Goal: Task Accomplishment & Management: Use online tool/utility

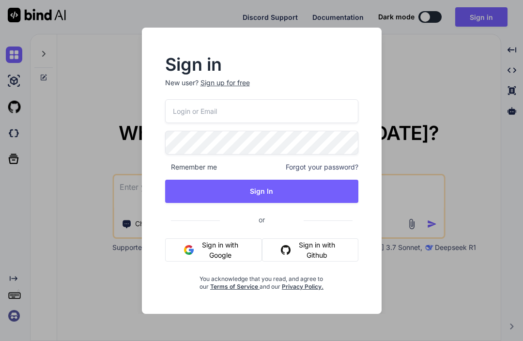
click at [274, 114] on input "email" at bounding box center [261, 111] width 193 height 24
type input "[EMAIL_ADDRESS][DOMAIN_NAME]"
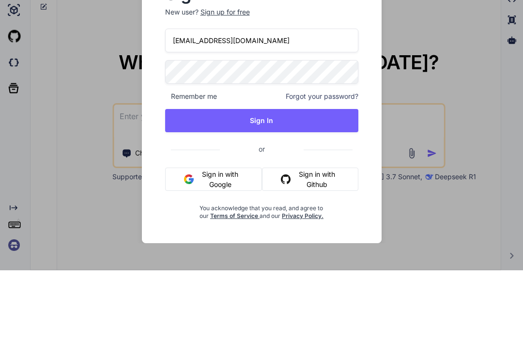
click at [207, 162] on span "Remember me" at bounding box center [191, 167] width 52 height 10
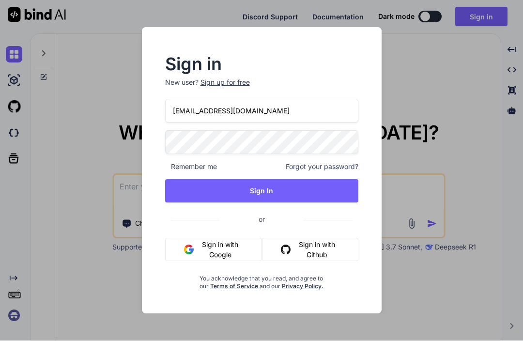
click at [174, 171] on span "Remember me" at bounding box center [191, 167] width 52 height 10
click at [205, 171] on span "Remember me" at bounding box center [191, 167] width 52 height 10
click at [273, 192] on button "Sign In" at bounding box center [261, 191] width 193 height 23
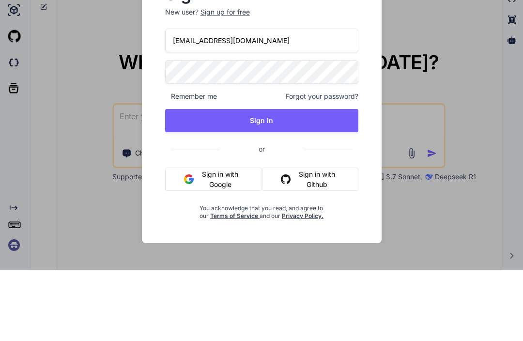
click at [270, 180] on button "Sign In" at bounding box center [261, 191] width 193 height 23
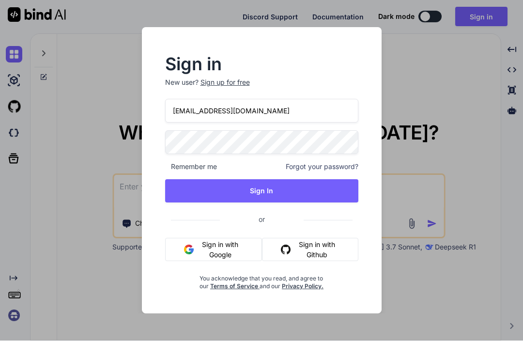
click at [231, 250] on button "Sign in with Google" at bounding box center [213, 249] width 97 height 23
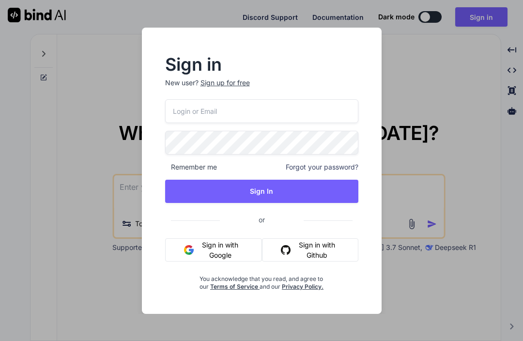
type textarea "x"
click at [327, 251] on button "Sign in with Github" at bounding box center [310, 249] width 96 height 23
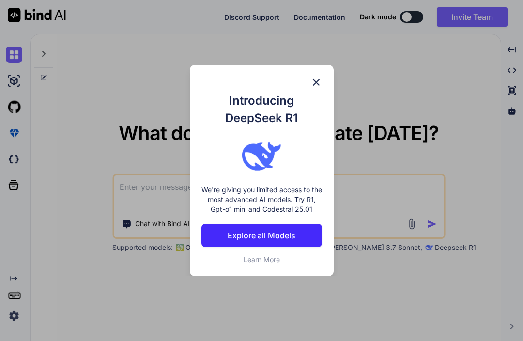
click at [322, 77] on div "Introducing DeepSeek R1 We're giving you limited access to the most advanced AI…" at bounding box center [262, 170] width 144 height 211
click at [319, 86] on img at bounding box center [317, 83] width 12 height 12
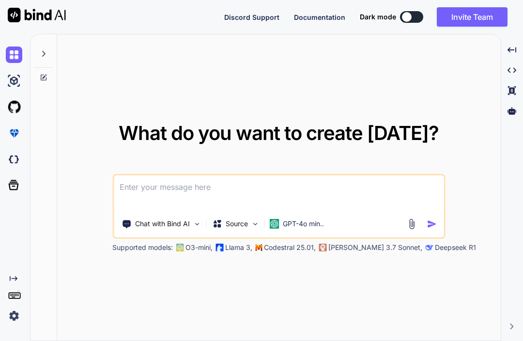
click at [415, 19] on button at bounding box center [411, 17] width 23 height 12
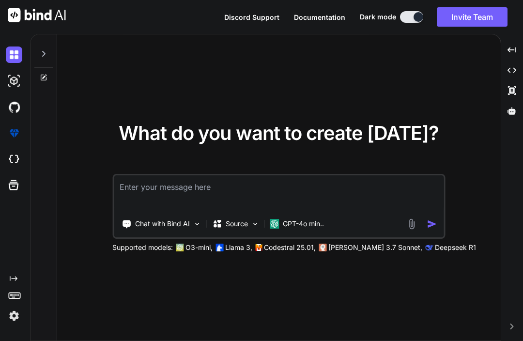
click at [21, 78] on img at bounding box center [14, 81] width 16 height 16
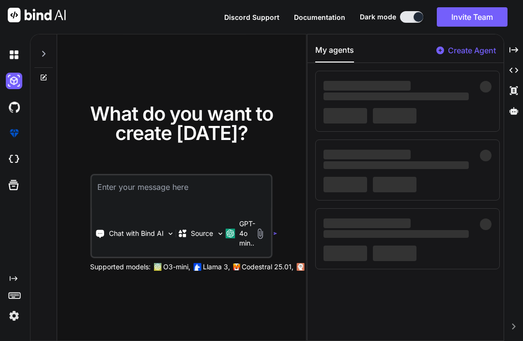
click at [17, 114] on img at bounding box center [14, 107] width 16 height 16
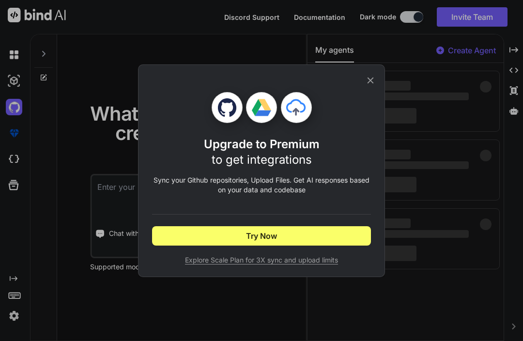
click at [366, 79] on icon at bounding box center [370, 80] width 11 height 11
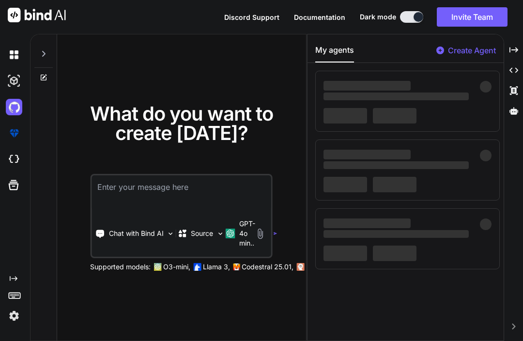
click at [16, 136] on img at bounding box center [14, 133] width 16 height 16
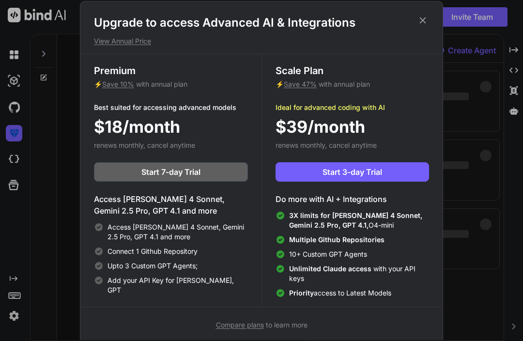
click at [423, 21] on icon at bounding box center [423, 20] width 11 height 11
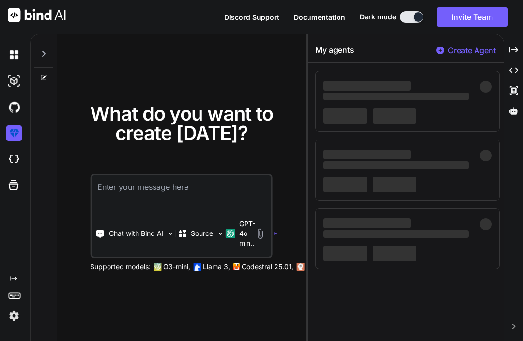
click at [17, 159] on img at bounding box center [14, 159] width 16 height 16
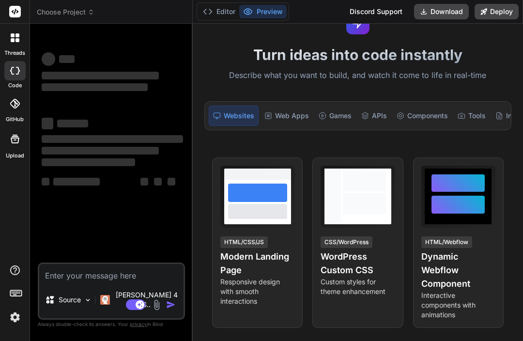
scroll to position [46, 0]
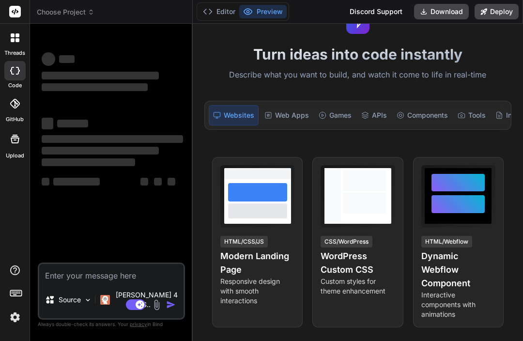
click at [288, 120] on div "Web Apps" at bounding box center [287, 115] width 52 height 20
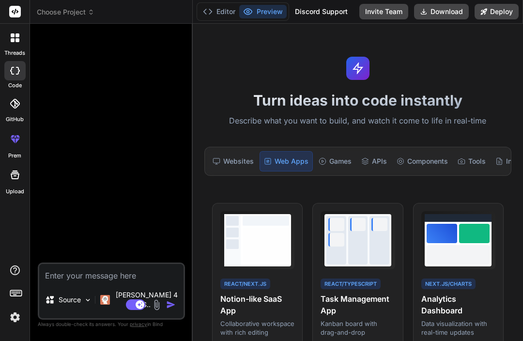
scroll to position [0, 0]
click at [215, 14] on button "Editor" at bounding box center [219, 12] width 40 height 14
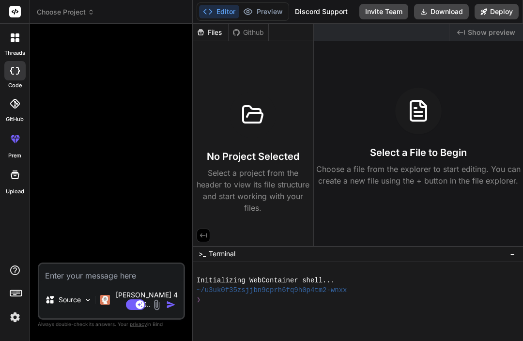
click at [18, 144] on div at bounding box center [14, 138] width 23 height 23
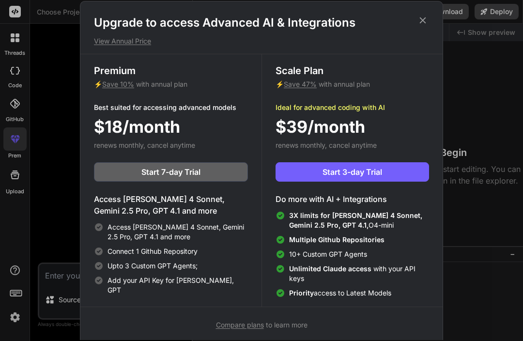
click at [58, 215] on div "Upgrade to access Advanced AI & Integrations View Annual Price Premium ⚡ Save 1…" at bounding box center [261, 170] width 523 height 341
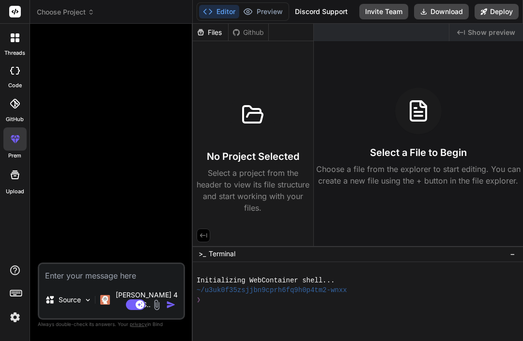
click at [20, 47] on div at bounding box center [15, 38] width 20 height 20
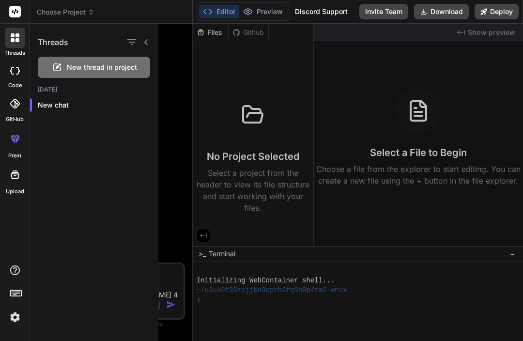
click at [21, 16] on div at bounding box center [15, 12] width 30 height 24
click at [20, 14] on rect at bounding box center [15, 12] width 12 height 12
click at [263, 12] on button "Preview" at bounding box center [262, 12] width 47 height 14
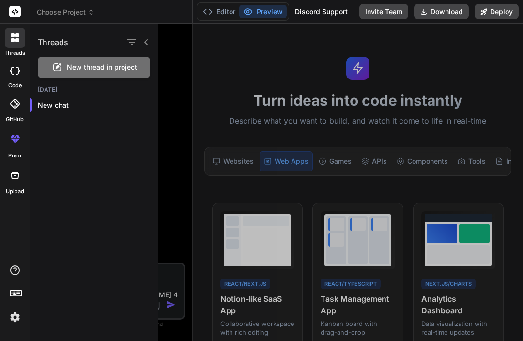
click at [148, 106] on icon "button" at bounding box center [147, 105] width 6 height 6
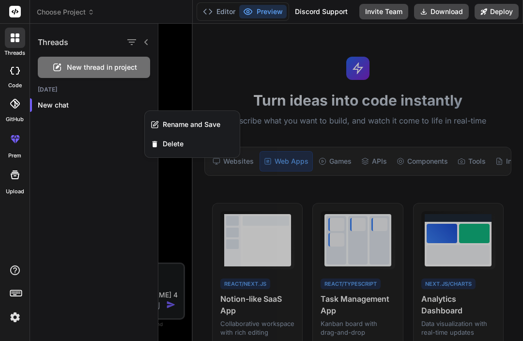
click at [80, 103] on p "New chat" at bounding box center [98, 105] width 120 height 10
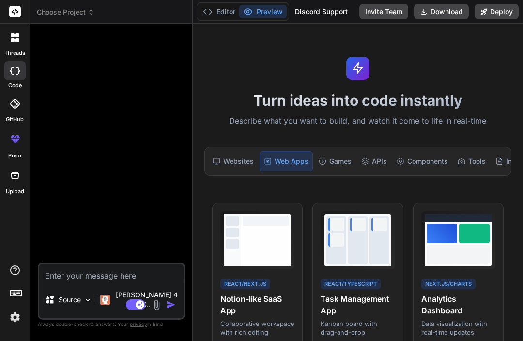
click at [64, 106] on div at bounding box center [112, 146] width 145 height 231
click at [19, 39] on div at bounding box center [15, 38] width 20 height 20
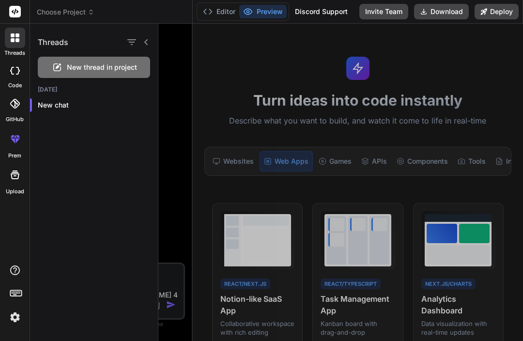
click at [28, 37] on div "threads" at bounding box center [15, 40] width 30 height 33
click at [17, 73] on icon at bounding box center [18, 71] width 4 height 8
type textarea "x"
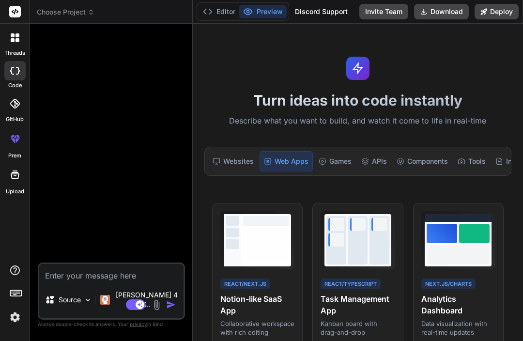
click at [87, 12] on span "Choose Project" at bounding box center [66, 12] width 58 height 10
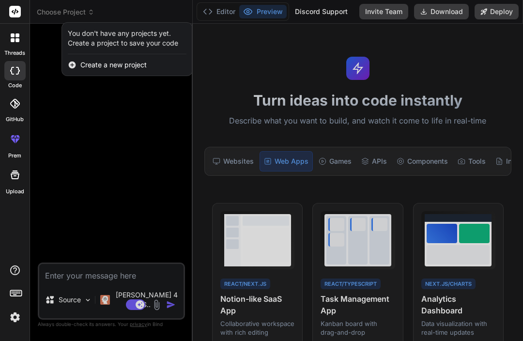
click at [132, 63] on span "Create a new project" at bounding box center [113, 65] width 66 height 10
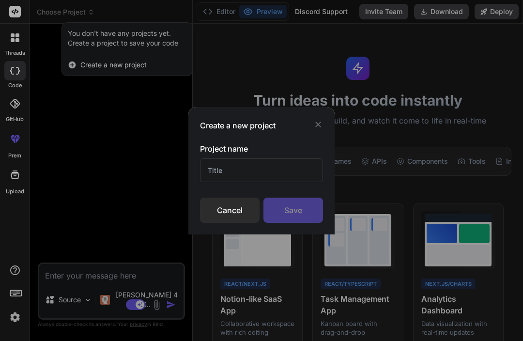
click at [252, 174] on input "text" at bounding box center [261, 170] width 123 height 24
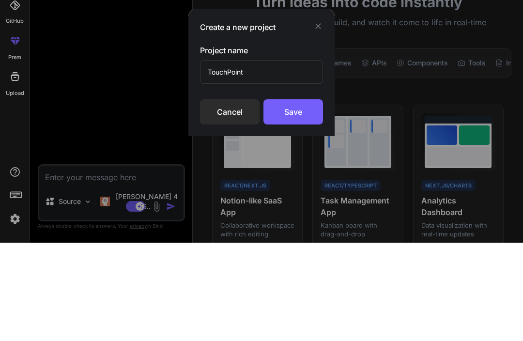
type input "TouchPoint"
click at [298, 198] on div "Save" at bounding box center [294, 210] width 60 height 25
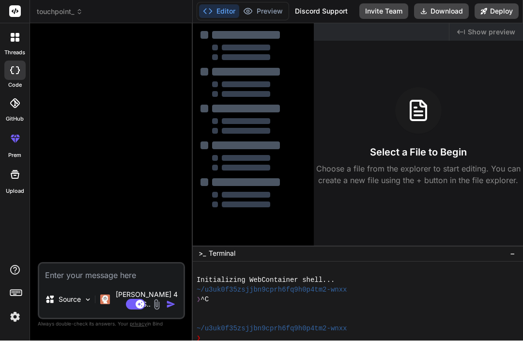
click at [84, 282] on textarea at bounding box center [111, 272] width 144 height 17
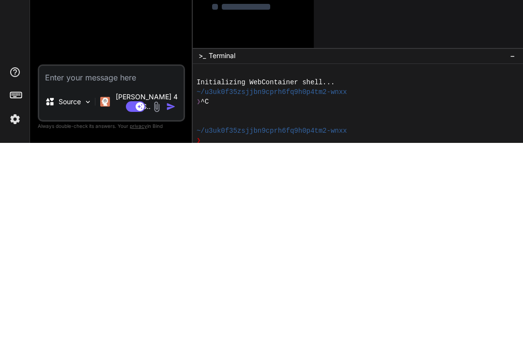
type textarea "x"
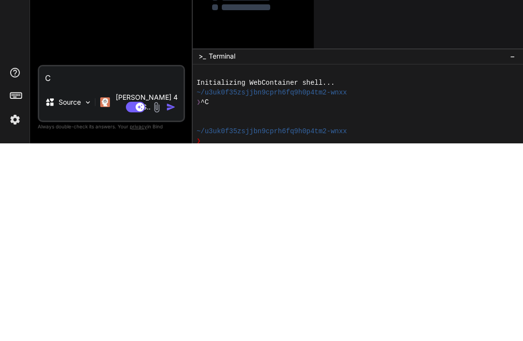
type textarea "Cr"
type textarea "x"
type textarea "Cre"
type textarea "x"
type textarea "Crea"
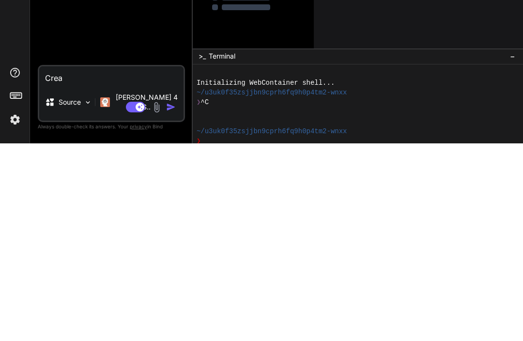
type textarea "x"
type textarea "Create"
type textarea "x"
type textarea "Create"
type textarea "x"
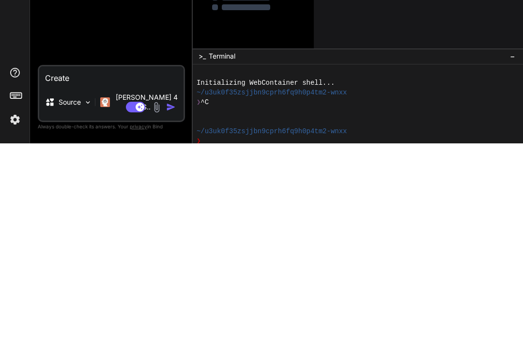
type textarea "Create a"
type textarea "x"
type textarea "Create a"
type textarea "x"
type textarea "Create a t"
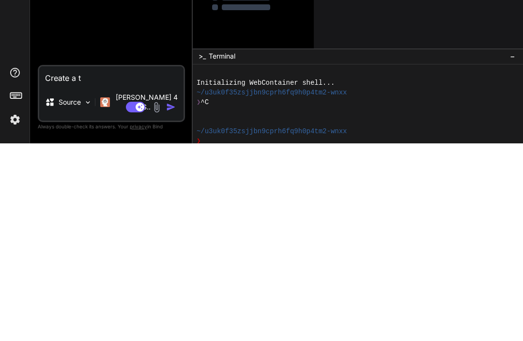
type textarea "x"
type textarea "Create a ta"
type textarea "x"
type textarea "Create a tar"
type textarea "x"
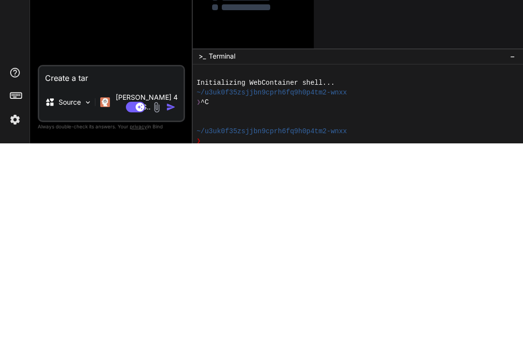
type textarea "Create a taro"
type textarea "x"
type textarea "Create a taro"
type textarea "x"
type textarea "Create a ta"
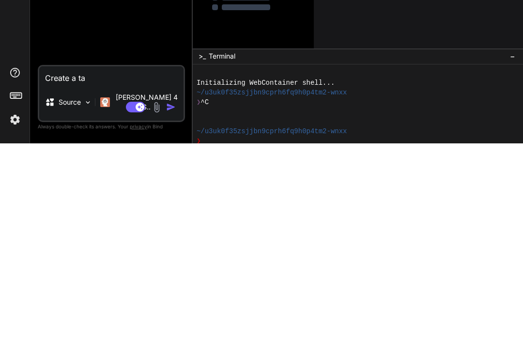
type textarea "x"
type textarea "Create a t"
type textarea "x"
type textarea "Create a"
type textarea "x"
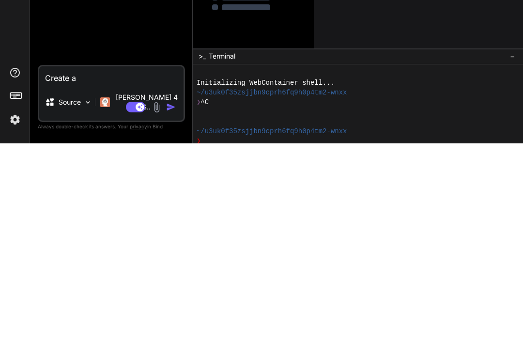
type textarea "Create an"
type textarea "x"
type textarea "Create an"
type textarea "x"
type textarea "Create an ap"
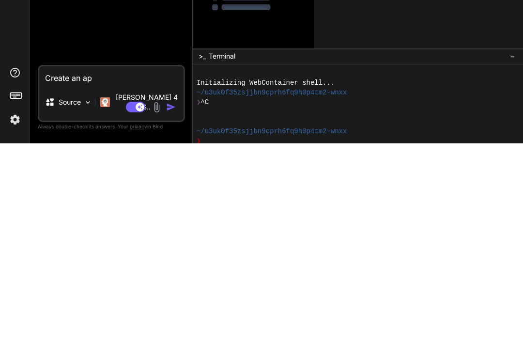
type textarea "x"
type textarea "Create an app"
type textarea "x"
type textarea "Create an app"
type textarea "x"
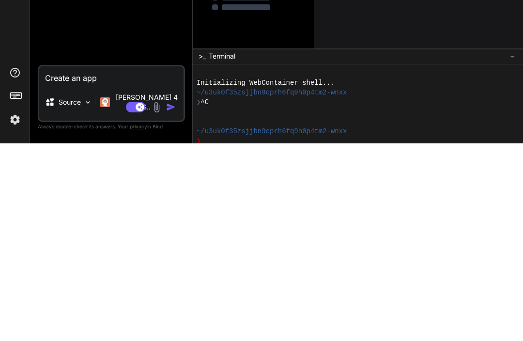
type textarea "Create an ap"
type textarea "x"
type textarea "Create an a"
type textarea "x"
type textarea "Create an t"
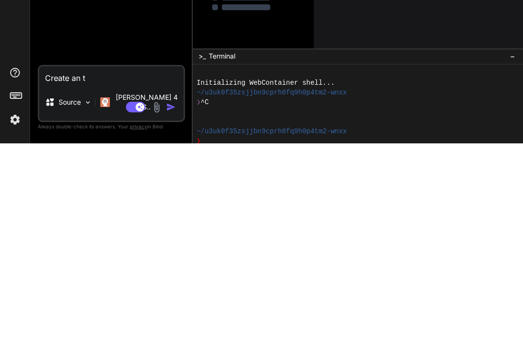
type textarea "x"
type textarea "Create an ta"
type textarea "x"
type textarea "Create an tar"
type textarea "x"
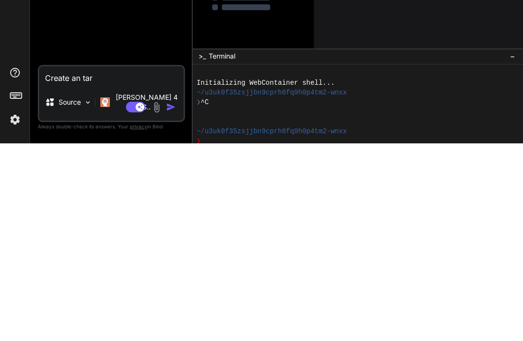
type textarea "Create an taro"
type textarea "x"
type textarea "Create an tarot"
type textarea "x"
type textarea "Create an tarot a"
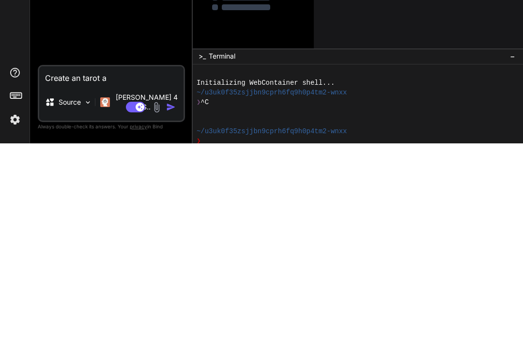
type textarea "x"
type textarea "Create an tarot ap"
type textarea "x"
type textarea "Create an tarot app"
type textarea "x"
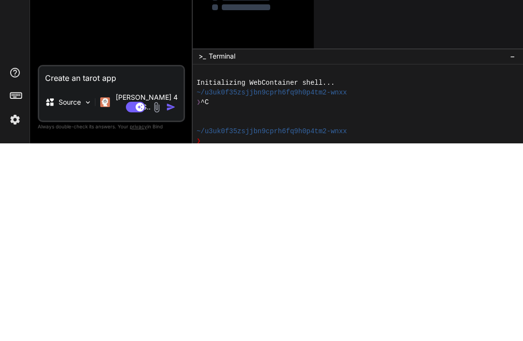
type textarea "Create an tarot app,"
type textarea "x"
type textarea "Create an tarot app,"
type textarea "x"
type textarea "Create an tarot app, t"
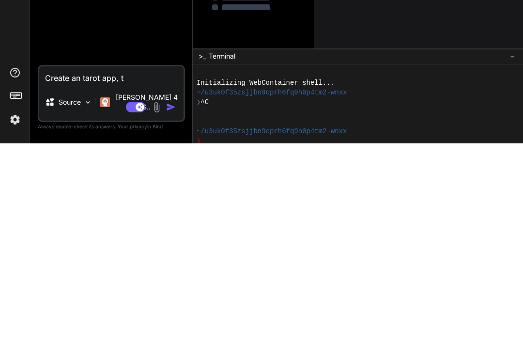
type textarea "x"
type textarea "Create an tarot app, th"
type textarea "x"
type textarea "Create an tarot app, tha"
type textarea "x"
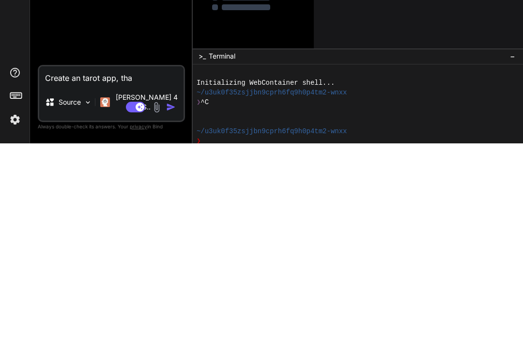
type textarea "Create an tarot app, that"
type textarea "x"
type textarea "Create an tarot app, that"
type textarea "x"
type textarea "Create an tarot app, that h"
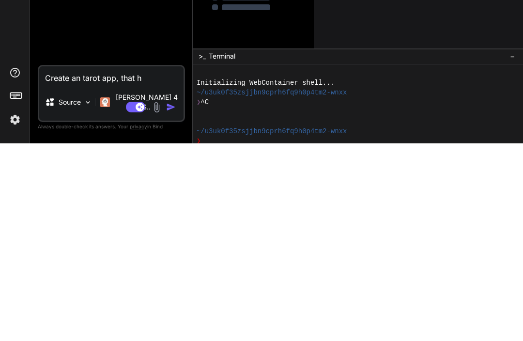
type textarea "x"
type textarea "Create an tarot app, that ha"
type textarea "x"
type textarea "Create an tarot app, that has"
type textarea "x"
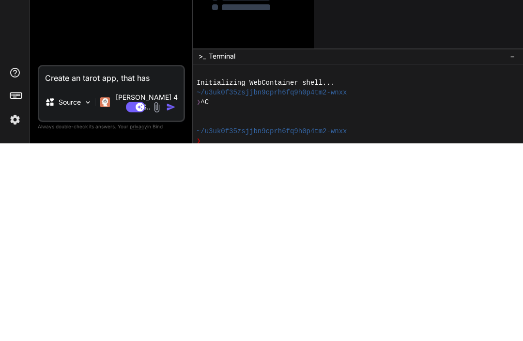
type textarea "Create an tarot app, that has"
type textarea "x"
type textarea "Create an tarot app, that has c"
type textarea "x"
type textarea "Create an tarot app, that has cu"
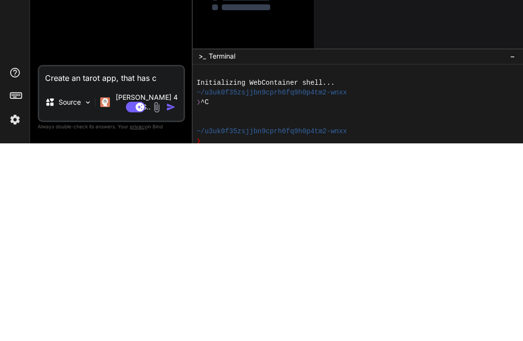
type textarea "x"
type textarea "Create an tarot app, that has cus"
type textarea "x"
type textarea "Create an tarot app, that has cust"
type textarea "x"
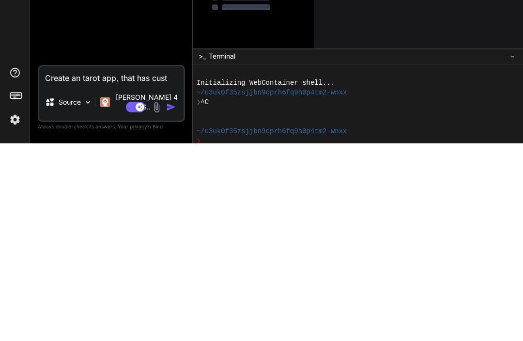
type textarea "Create an tarot app, that has custo"
type textarea "x"
type textarea "Create an tarot app, that has custom"
type textarea "x"
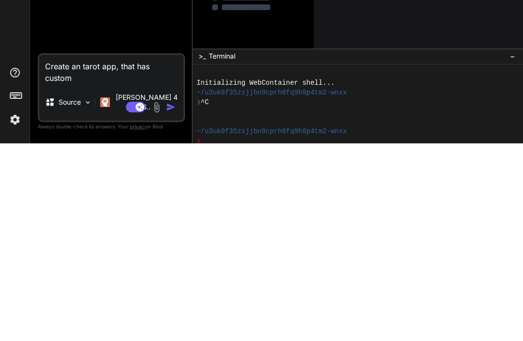
type textarea "Create an tarot app, that has customi"
type textarea "x"
type textarea "Create an tarot app, that has customiz"
type textarea "x"
type textarea "Create an tarot app, that has customiza"
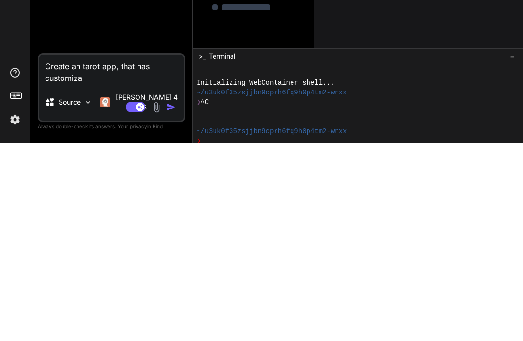
type textarea "x"
type textarea "Create an tarot app, that has customizab"
type textarea "x"
type textarea "Create an tarot app, that has customizabl"
type textarea "x"
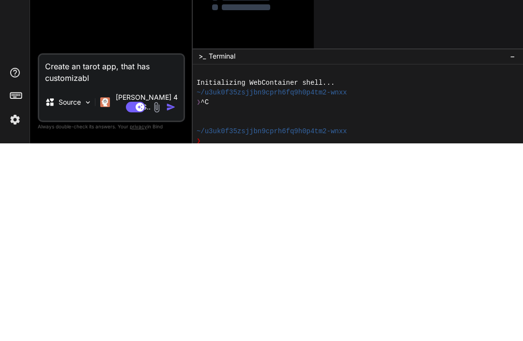
type textarea "Create an tarot app, that has customizable"
type textarea "x"
type textarea "Create an tarot app, that has customizable"
type textarea "x"
type textarea "Create an tarot app, that has customizabl"
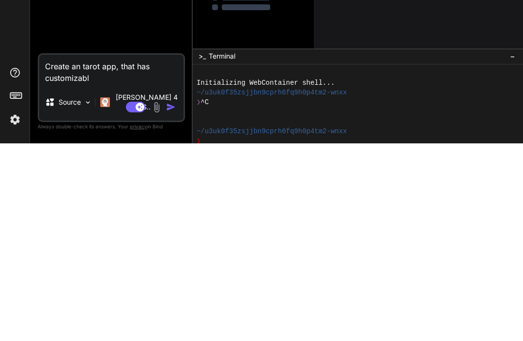
type textarea "x"
type textarea "Create an tarot app, that has customiza"
type textarea "x"
type textarea "Create an tarot app, that has customiz"
type textarea "x"
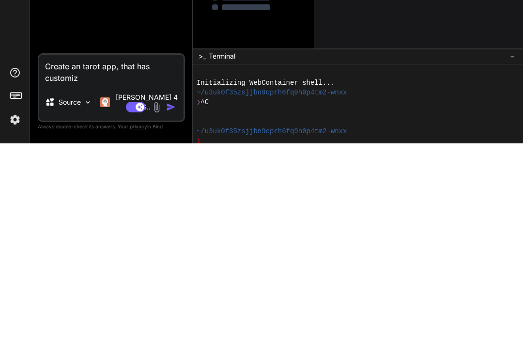
type textarea "Create an tarot app, that has customiza"
type textarea "x"
type textarea "Create an tarot app, that has customizab"
type textarea "x"
type textarea "Create an tarot app, that has customizabl"
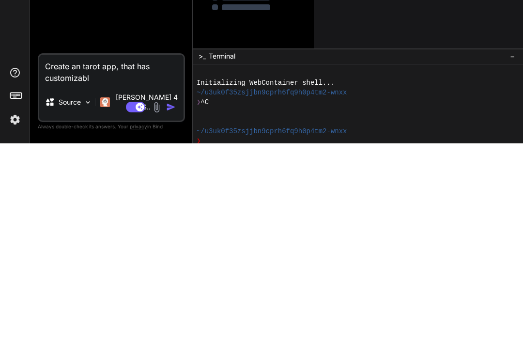
type textarea "x"
type textarea "Create an tarot app, that has customizable"
type textarea "x"
type textarea "Create an tarot app, that has customizable"
type textarea "x"
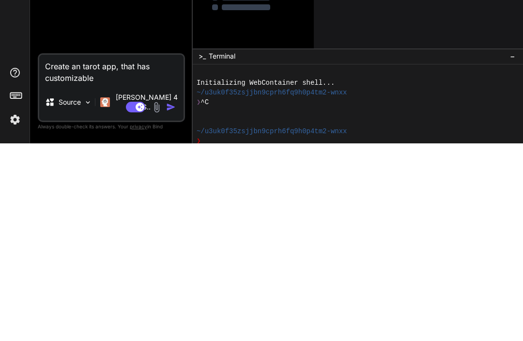
type textarea "Create an tarot app, that has customizable c"
type textarea "x"
type textarea "Create an tarot app, that has customizable ca"
type textarea "x"
type textarea "Create an tarot app, that has customizable car"
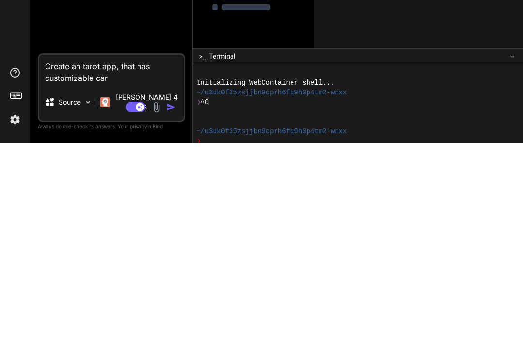
type textarea "x"
type textarea "Create an tarot app, that has customizable card"
type textarea "x"
type textarea "Create an tarot app, that has customizable card"
type textarea "x"
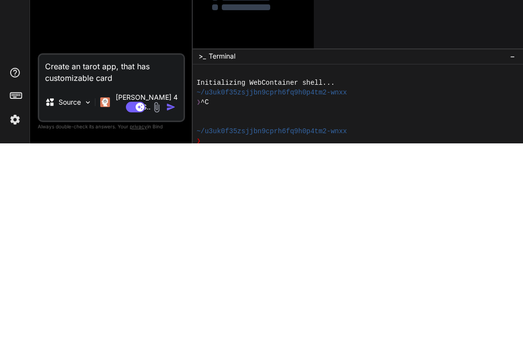
type textarea "Create an tarot app, that has customizable card i"
type textarea "x"
type textarea "Create an tarot app, that has customizable card im"
type textarea "x"
type textarea "Create an tarot app, that has customizable card ima"
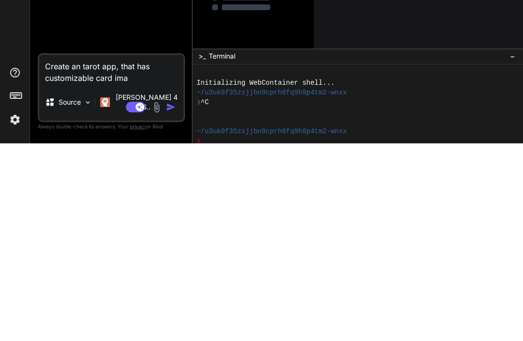
type textarea "x"
type textarea "Create an tarot app, that has customizable card imag"
type textarea "x"
type textarea "Create an tarot app, that has customizable card image"
type textarea "x"
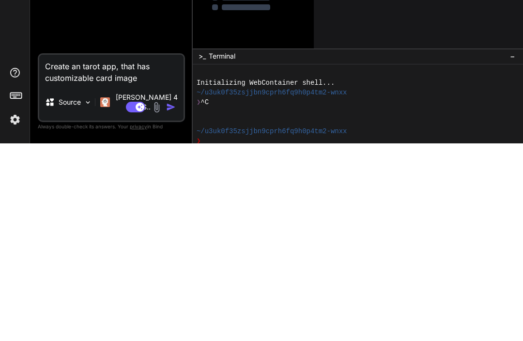
type textarea "Create an tarot app, that has customizable card images"
type textarea "x"
type textarea "Create an tarot app, that has customizable card images,"
type textarea "x"
type textarea "Create an tarot app, that has customizable card images,"
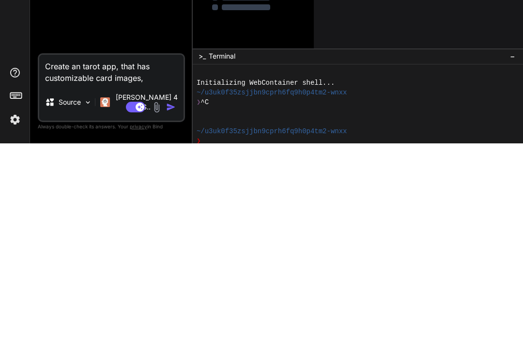
type textarea "x"
type textarea "Create an tarot app, that has customizable card images, c"
type textarea "x"
type textarea "Create an tarot app, that has customizable card images, ca"
type textarea "x"
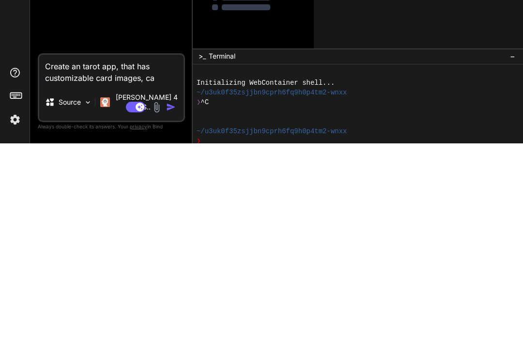
type textarea "Create an tarot app, that has customizable card images, car"
type textarea "x"
type textarea "Create an tarot app, that has customizable card images, card"
type textarea "x"
type textarea "Create an tarot app, that has customizable card images, card d"
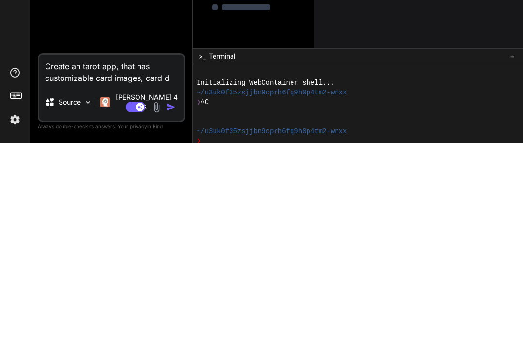
type textarea "x"
type textarea "Create an tarot app, that has customizable card images, card det"
type textarea "x"
type textarea "Create an tarot app, that has customizable card images, card deta"
type textarea "x"
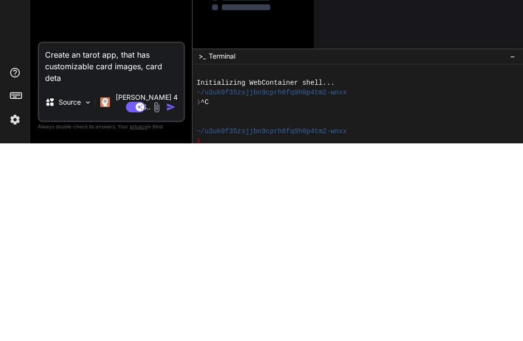
type textarea "Create an tarot app, that has customizable card images, card detai"
type textarea "x"
type textarea "Create an tarot app, that has customizable card images, card detail"
type textarea "x"
type textarea "Create an tarot app, that has customizable card images, card details"
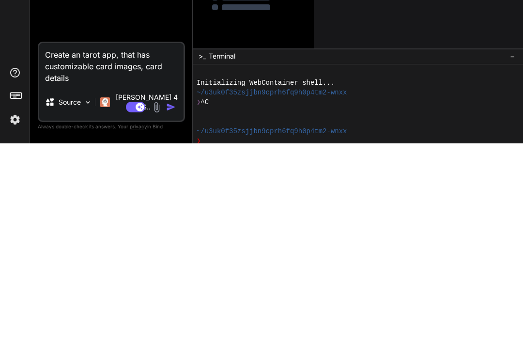
type textarea "x"
type textarea "Create an tarot app, that has customizable card images, card details,"
type textarea "x"
type textarea "Create an tarot app, that has customizable card images, card details,"
type textarea "x"
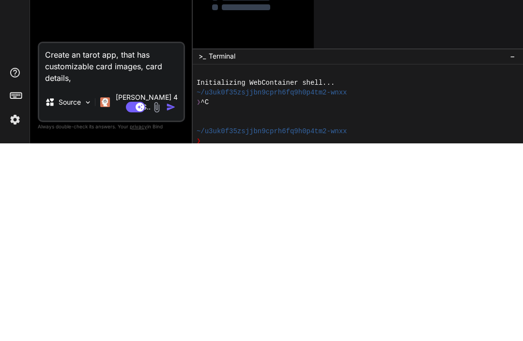
type textarea "Create an tarot app, that has customizable card images, card details, a"
type textarea "x"
type textarea "Create an tarot app, that has customizable card images, card details, an"
type textarea "x"
type textarea "Create an tarot app, that has customizable card images, card details, and"
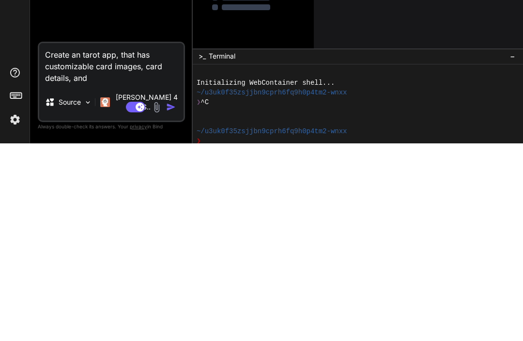
type textarea "x"
type textarea "Create an tarot app, that has customizable card images, card details, and"
type textarea "x"
type textarea "Create an tarot app, that has customizable card images, card details, and sp"
type textarea "x"
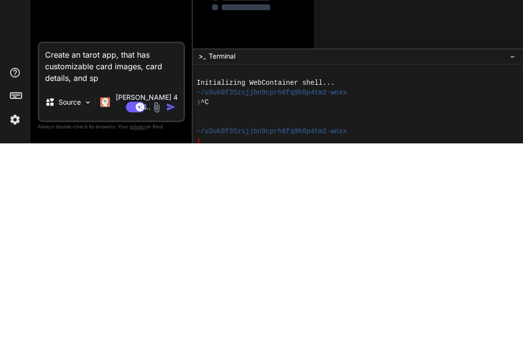
type textarea "Create an tarot app, that has customizable card images, card details, and spr"
type textarea "x"
type textarea "Create an tarot app, that has customizable card images, card details, and spre"
type textarea "x"
type textarea "Create an tarot app, that has customizable card images, card details, and sprea"
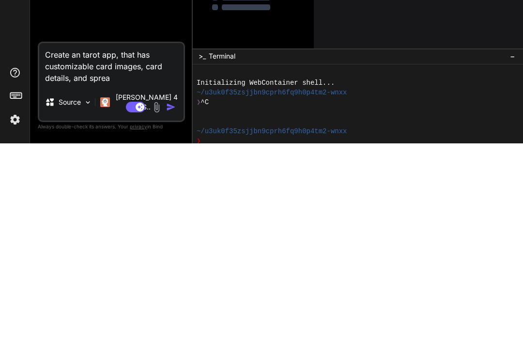
type textarea "x"
type textarea "Create an tarot app, that has customizable card images, card details, and spread"
type textarea "x"
type textarea "Create an tarot app, that has customizable card images, card details, and sprea…"
type textarea "x"
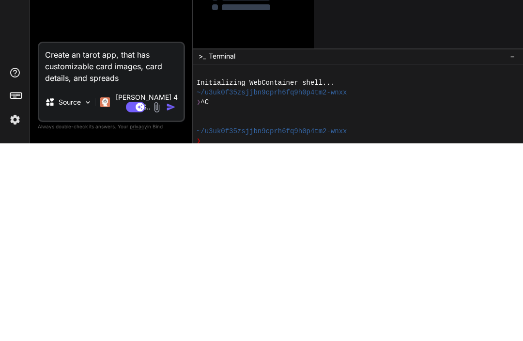
type textarea "Create an tarot app, that has customizable card images, card details, and sprea…"
type textarea "x"
type textarea "Create an tarot app, that has customizable card images, card details, and sprea…"
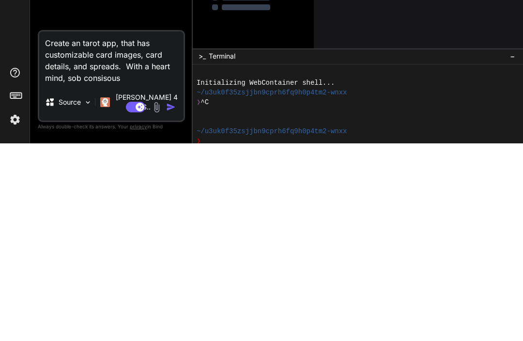
click at [96, 229] on textarea "Create an tarot app, that has customizable card images, card details, and sprea…" at bounding box center [111, 255] width 144 height 52
click at [76, 229] on textarea "Create an tarot app, that has customizable card images, card details, and sprea…" at bounding box center [111, 255] width 144 height 52
click at [116, 229] on textarea "Create an tarot app, that has customizable card images, card details, and sprea…" at bounding box center [111, 255] width 144 height 52
click at [85, 229] on textarea "Create an tarot app, that has customizable card images, card details, and sprea…" at bounding box center [111, 255] width 144 height 52
click at [117, 229] on textarea "Create an tarot app, that has customizable card images, card details, and sprea…" at bounding box center [111, 255] width 144 height 52
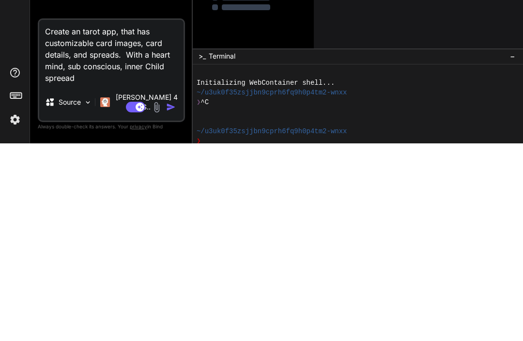
click at [149, 218] on textarea "Create an tarot app, that has customizable card images, card details, and sprea…" at bounding box center [111, 250] width 144 height 64
click at [116, 218] on textarea "Create an tarot app, that has customizable card images, card details, and sprea…" at bounding box center [111, 250] width 144 height 64
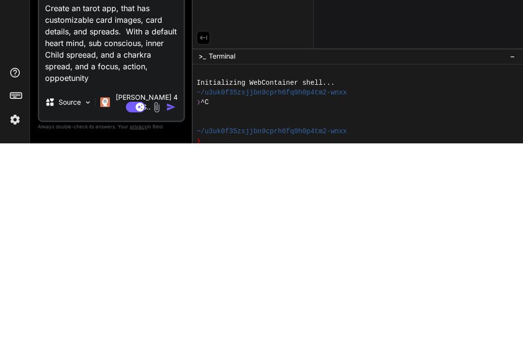
click at [67, 194] on textarea "Create an tarot app, that has customizable card images, card details, and sprea…" at bounding box center [111, 237] width 144 height 87
click at [68, 194] on textarea "Create an tarot app, that has customizable card images, card details, and sprea…" at bounding box center [111, 237] width 144 height 87
click at [70, 194] on textarea "Create an tarot app, that has customizable card images, card details, and sprea…" at bounding box center [111, 237] width 144 height 87
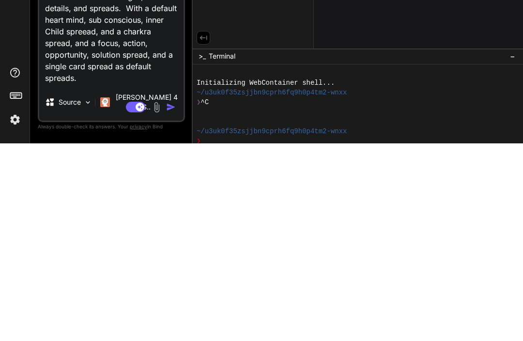
click at [114, 171] on textarea "Create an tarot app, that has customizable card images, card details, and sprea…" at bounding box center [111, 226] width 144 height 110
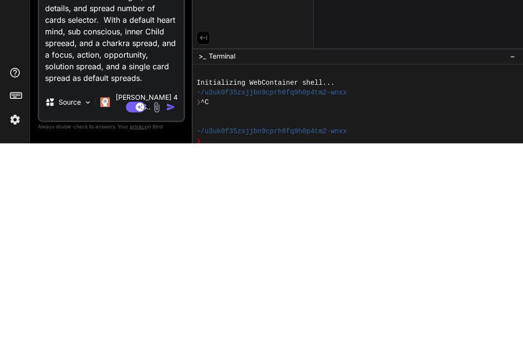
click at [172, 300] on img "button" at bounding box center [171, 305] width 10 height 10
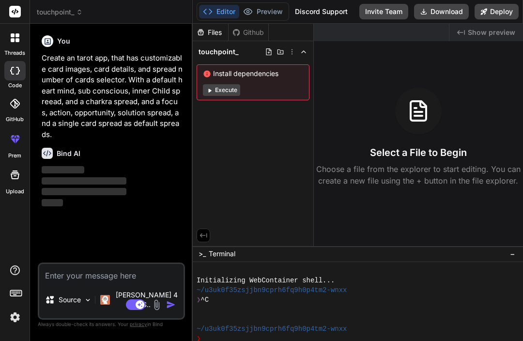
click at [224, 84] on button "Execute" at bounding box center [221, 90] width 37 height 12
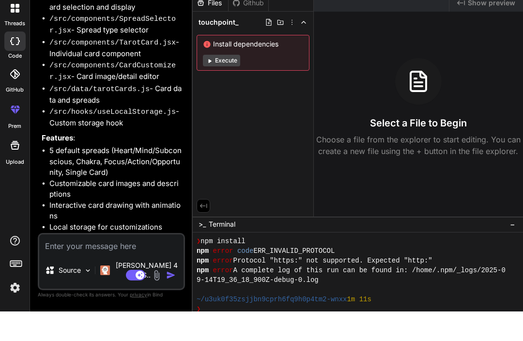
scroll to position [106, 0]
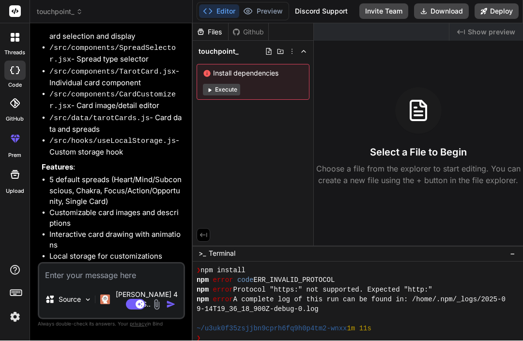
click at [123, 281] on textarea at bounding box center [111, 272] width 144 height 17
click at [221, 84] on button "Execute" at bounding box center [221, 90] width 37 height 12
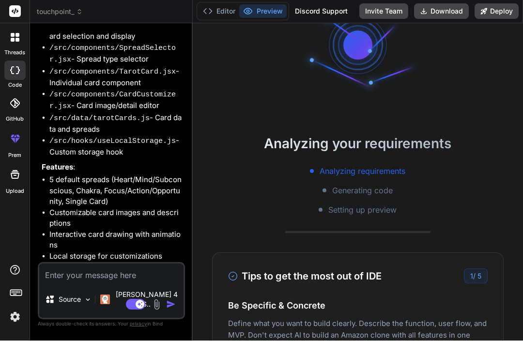
scroll to position [51, 0]
click at [483, 268] on div "1 / 5" at bounding box center [476, 275] width 24 height 15
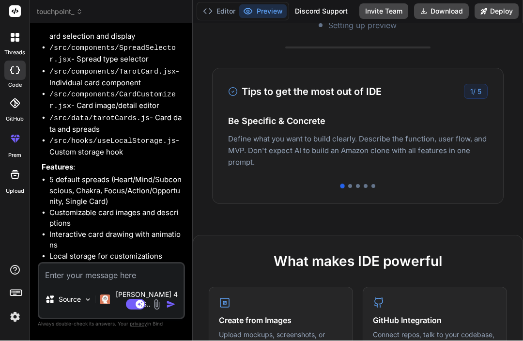
scroll to position [227, 0]
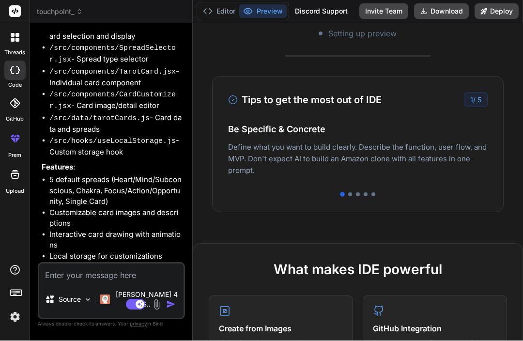
click at [372, 193] on div at bounding box center [374, 195] width 4 height 4
click at [350, 193] on div at bounding box center [350, 195] width 4 height 4
click at [365, 193] on div at bounding box center [366, 195] width 4 height 4
click at [357, 193] on div at bounding box center [358, 195] width 4 height 4
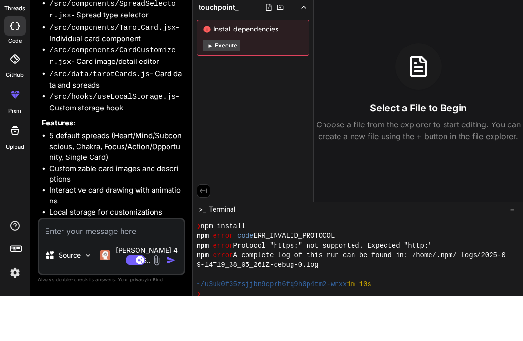
scroll to position [213, 0]
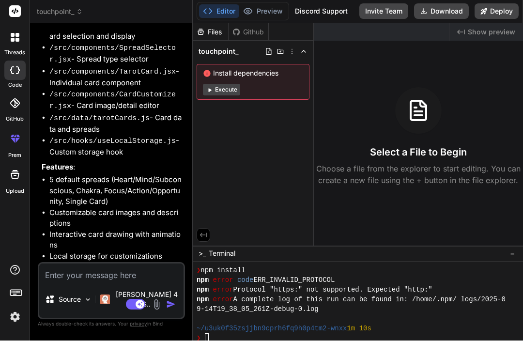
click at [253, 334] on div "❯" at bounding box center [354, 339] width 314 height 10
click at [155, 281] on textarea at bounding box center [111, 272] width 144 height 17
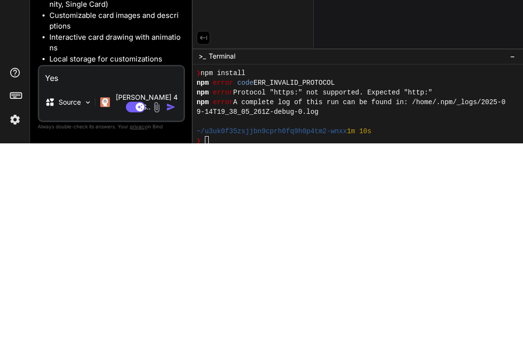
click at [167, 300] on img "button" at bounding box center [171, 305] width 10 height 10
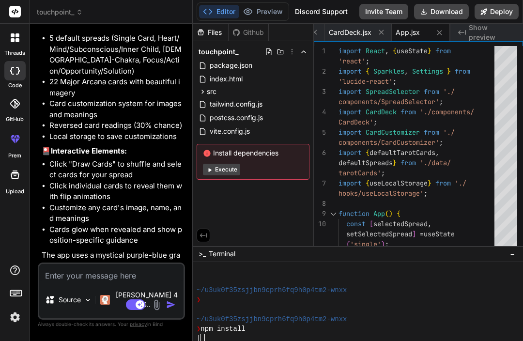
scroll to position [959, 0]
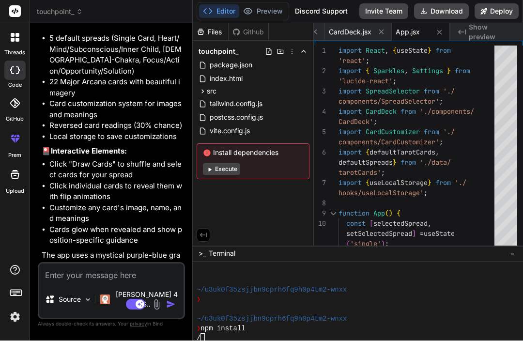
click at [145, 282] on textarea at bounding box center [111, 272] width 144 height 17
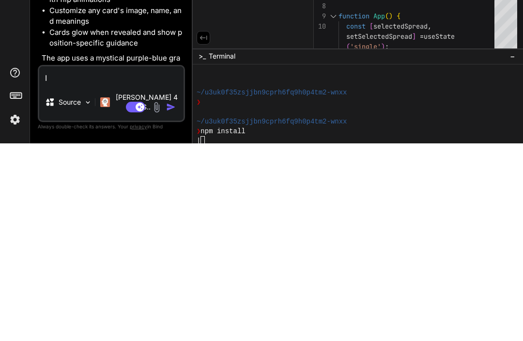
scroll to position [32, 0]
click at [169, 300] on img "button" at bounding box center [171, 305] width 10 height 10
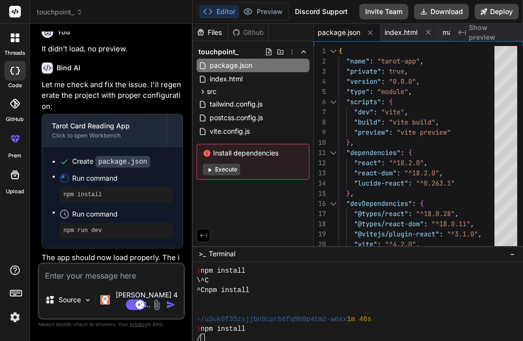
scroll to position [1243, 0]
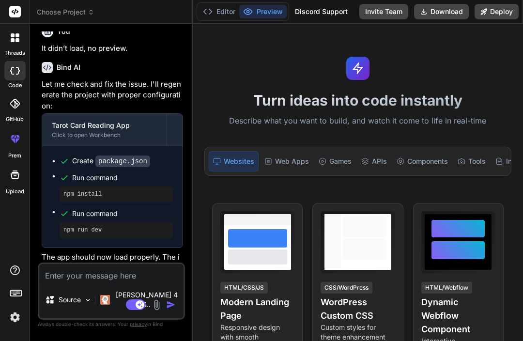
scroll to position [1243, 0]
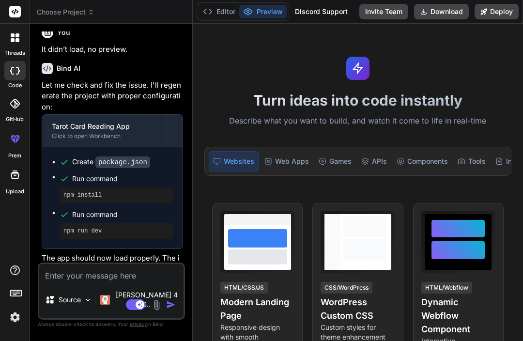
click at [285, 151] on div "Web Apps" at bounding box center [287, 161] width 52 height 20
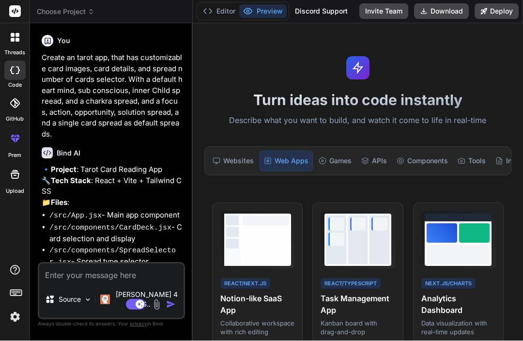
scroll to position [0, 0]
click at [16, 61] on div at bounding box center [14, 70] width 21 height 19
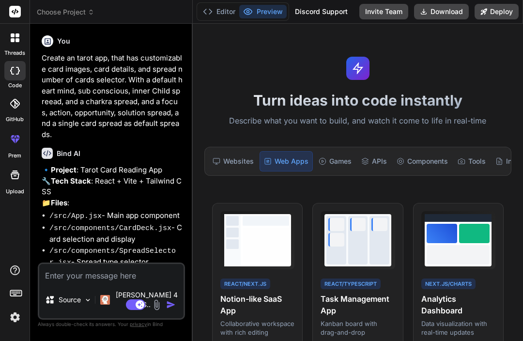
click at [22, 78] on div at bounding box center [14, 70] width 21 height 19
click at [21, 47] on div at bounding box center [15, 38] width 20 height 20
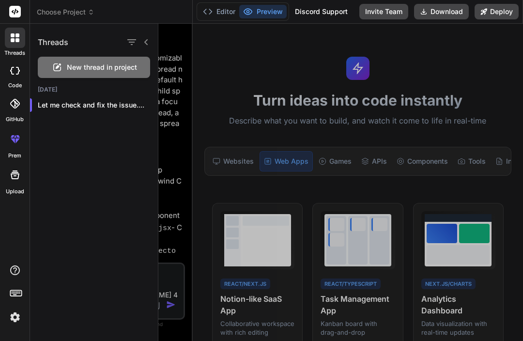
click at [17, 79] on div at bounding box center [14, 70] width 21 height 19
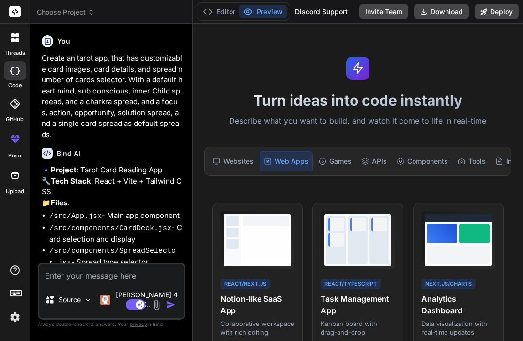
click at [266, 7] on button "Preview" at bounding box center [262, 12] width 47 height 14
click at [220, 10] on button "Editor" at bounding box center [219, 12] width 40 height 14
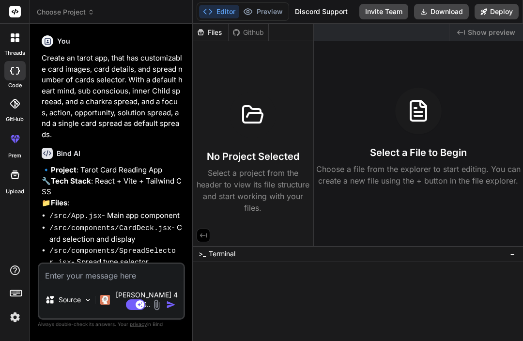
click at [92, 16] on span "Choose Project" at bounding box center [66, 12] width 58 height 10
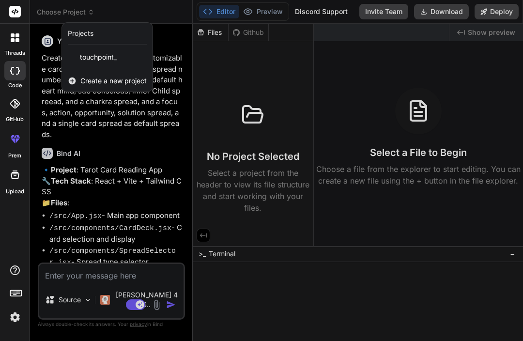
click at [114, 61] on span "touchpoint_" at bounding box center [98, 57] width 37 height 10
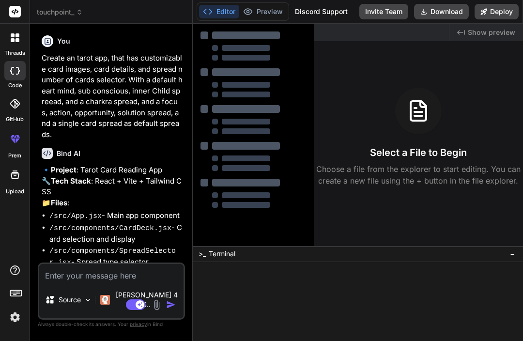
click at [67, 155] on h6 "Bind AI" at bounding box center [69, 154] width 24 height 10
click at [470, 31] on span "Show preview" at bounding box center [491, 33] width 47 height 10
click at [502, 34] on span "Show preview" at bounding box center [491, 33] width 47 height 10
click at [474, 33] on span "Show preview" at bounding box center [491, 33] width 47 height 10
click at [457, 33] on div "Created with Pixso. Show preview" at bounding box center [487, 32] width 74 height 17
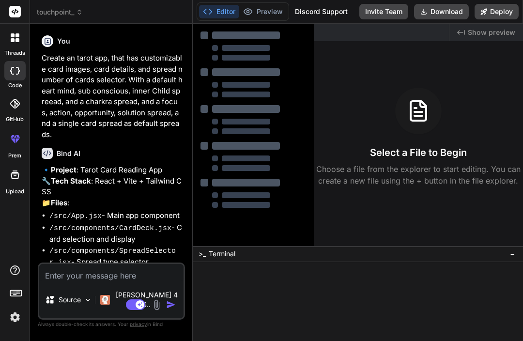
click at [473, 31] on span "Show preview" at bounding box center [491, 33] width 47 height 10
click at [484, 35] on span "Show preview" at bounding box center [491, 33] width 47 height 10
type textarea "x"
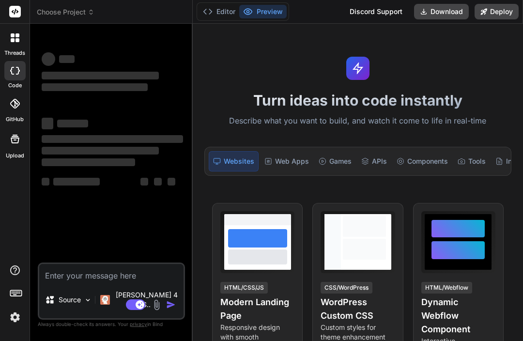
click at [91, 12] on icon at bounding box center [91, 12] width 7 height 7
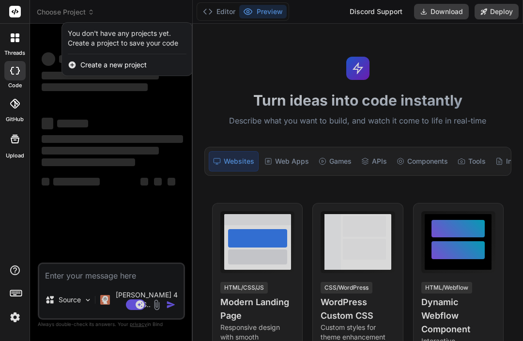
click at [134, 210] on div at bounding box center [261, 170] width 523 height 341
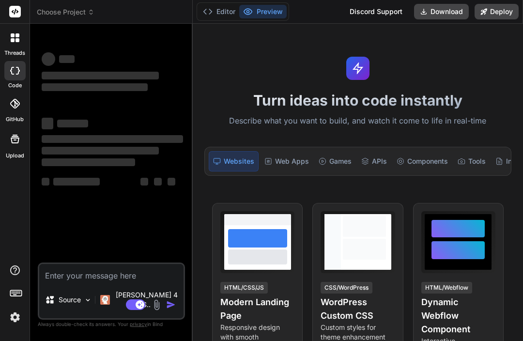
click at [19, 44] on div at bounding box center [15, 38] width 20 height 20
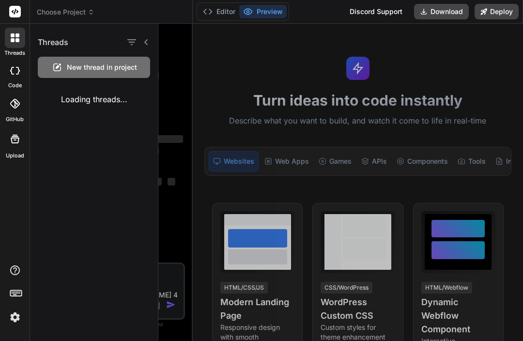
click at [16, 78] on div at bounding box center [14, 70] width 21 height 19
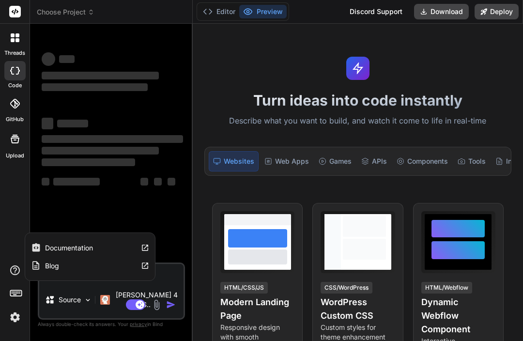
click at [149, 230] on div "‌ ‌ ‌ ‌ ‌ ‌ ‌ ‌ ‌ ‌ ‌ ‌ ‌ ‌" at bounding box center [112, 146] width 145 height 231
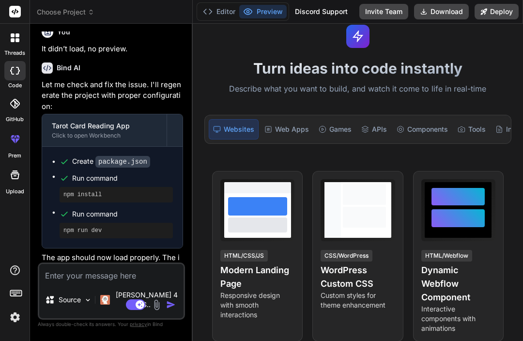
scroll to position [1243, 0]
click at [144, 282] on textarea at bounding box center [111, 272] width 144 height 17
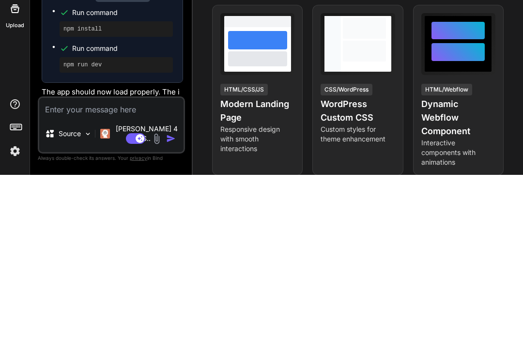
type textarea "x"
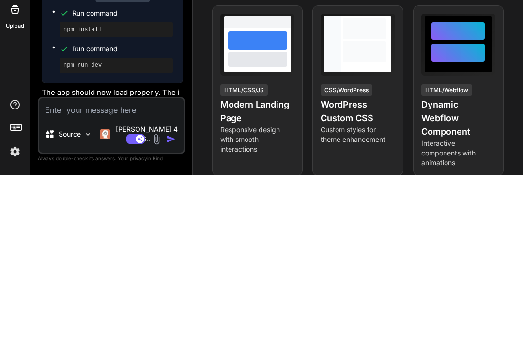
type textarea "I"
type textarea "x"
type textarea "It"
type textarea "x"
type textarea "It"
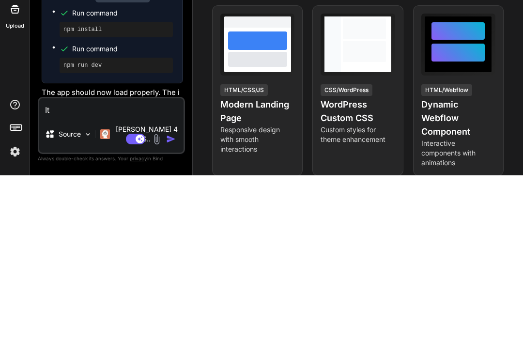
type textarea "x"
type textarea "It d"
type textarea "x"
type textarea "It di"
type textarea "x"
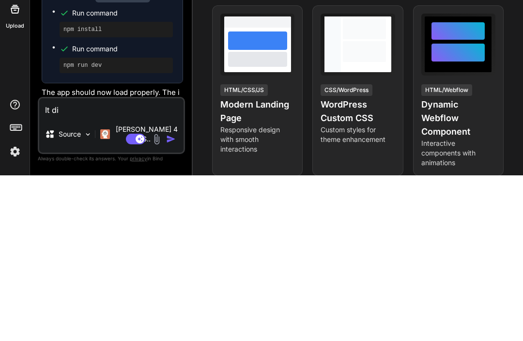
type textarea "It dis"
type textarea "x"
type textarea "It di"
type textarea "x"
type textarea "It d"
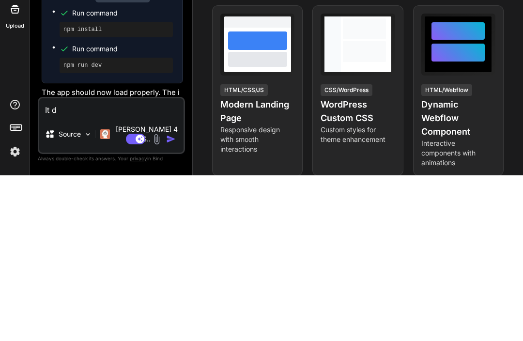
type textarea "x"
type textarea "It"
type textarea "x"
type textarea "It"
type textarea "x"
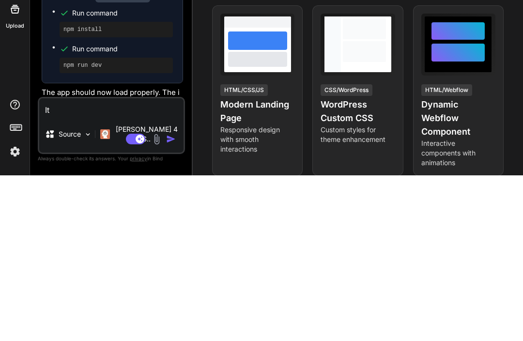
type textarea "I"
type textarea "x"
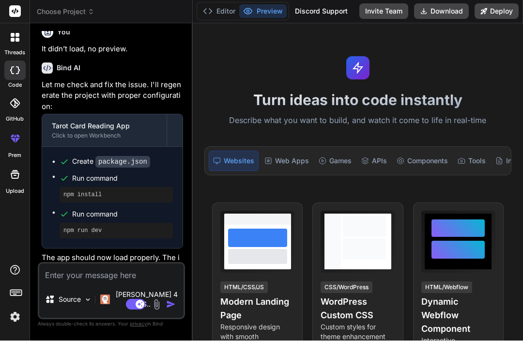
scroll to position [0, 0]
click at [219, 13] on button "Editor" at bounding box center [219, 12] width 40 height 14
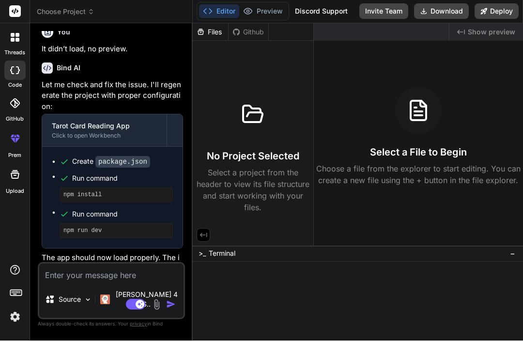
click at [275, 205] on p "Select a project from the header to view its file structure and start working w…" at bounding box center [253, 190] width 113 height 47
click at [445, 172] on p "Choose a file from the explorer to start editing. You can create a new file usi…" at bounding box center [418, 174] width 209 height 23
click at [443, 155] on h3 "Select a File to Begin" at bounding box center [418, 153] width 97 height 14
click at [412, 156] on h3 "Select a File to Begin" at bounding box center [418, 153] width 97 height 14
click at [273, 157] on h3 "No Project Selected" at bounding box center [253, 157] width 93 height 14
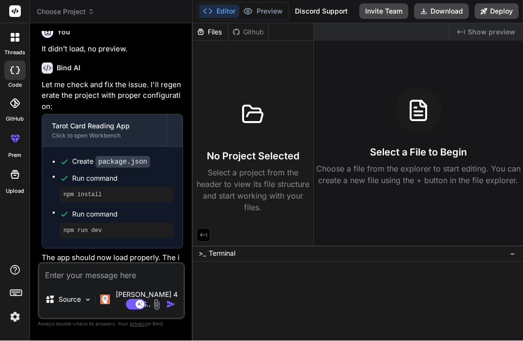
click at [273, 156] on h3 "No Project Selected" at bounding box center [253, 157] width 93 height 14
click at [203, 240] on icon at bounding box center [203, 235] width 9 height 9
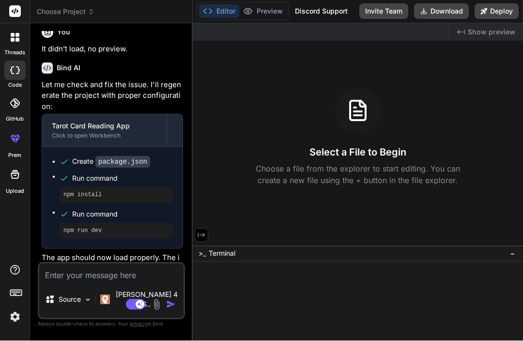
click at [141, 282] on textarea at bounding box center [111, 272] width 144 height 17
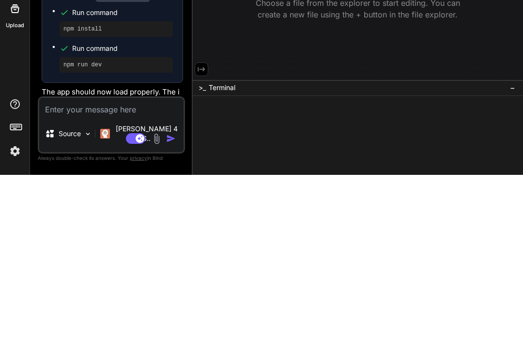
type textarea "L"
type textarea "x"
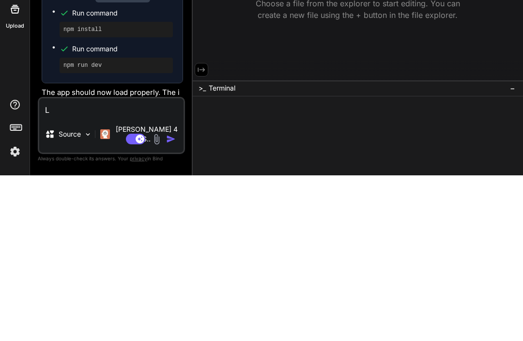
type textarea "Lo"
type textarea "x"
type textarea "Loo"
type textarea "x"
type textarea "Look"
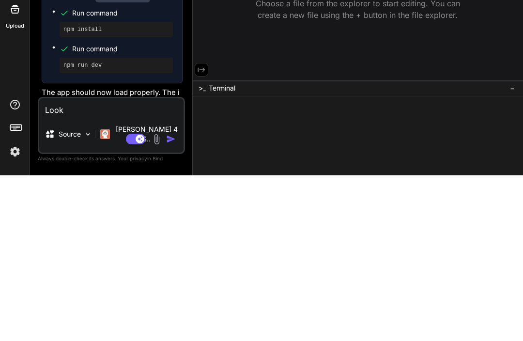
type textarea "x"
type textarea "Looks"
type textarea "x"
type textarea "Looks"
type textarea "x"
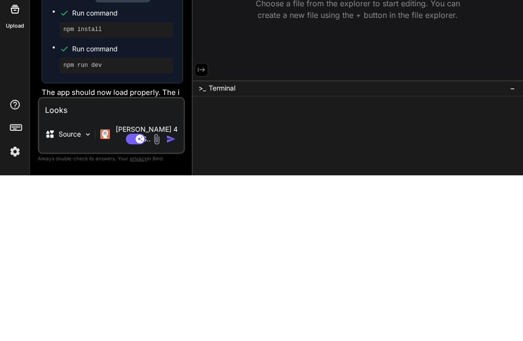
type textarea "Looks l"
type textarea "x"
type textarea "Looks lo"
type textarea "x"
type textarea "Looks l"
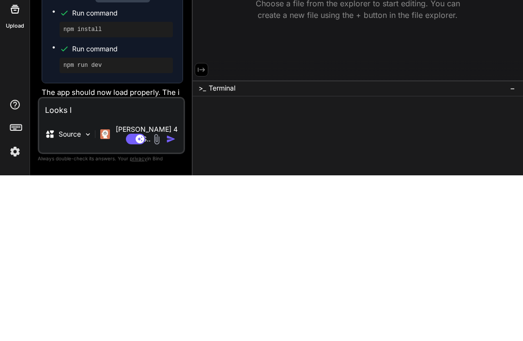
type textarea "x"
type textarea "Looks li"
type textarea "x"
type textarea "Looks lik"
type textarea "x"
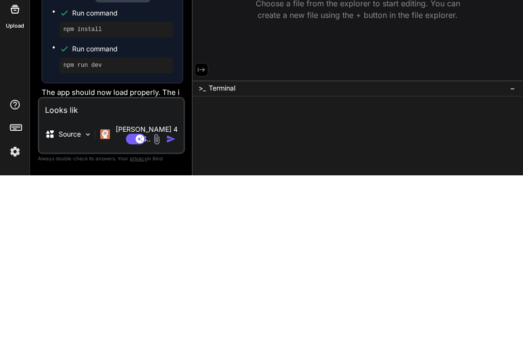
type textarea "Looks like"
type textarea "x"
type textarea "Looks like"
type textarea "x"
type textarea "Looks like i"
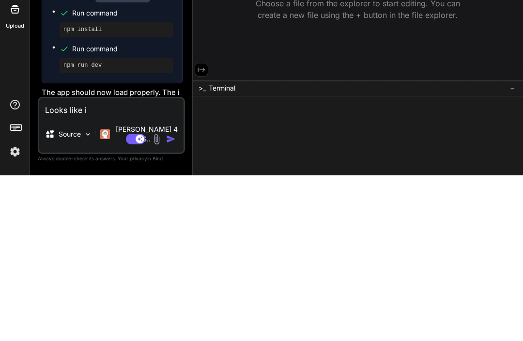
type textarea "x"
type textarea "Looks like it"
type textarea "x"
type textarea "Looks like it"
type textarea "x"
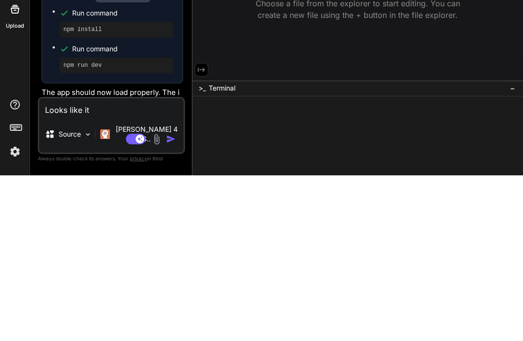
type textarea "Looks like it d"
type textarea "x"
type textarea "Looks like it di"
type textarea "x"
type textarea "Looks like it dis"
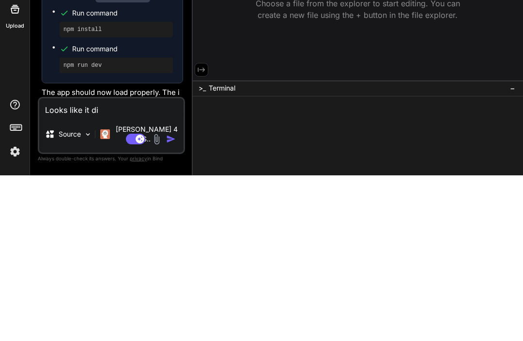
type textarea "x"
type textarea "Looks like it diss"
type textarea "x"
type textarea "Looks like it dissa"
type textarea "x"
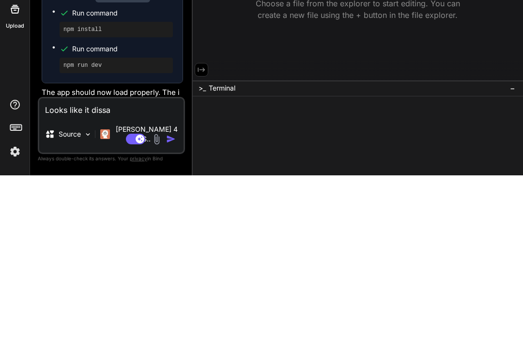
type textarea "Looks like it dissap"
type textarea "x"
type textarea "Looks like it dissape"
type textarea "x"
type textarea "Looks like it dissapea"
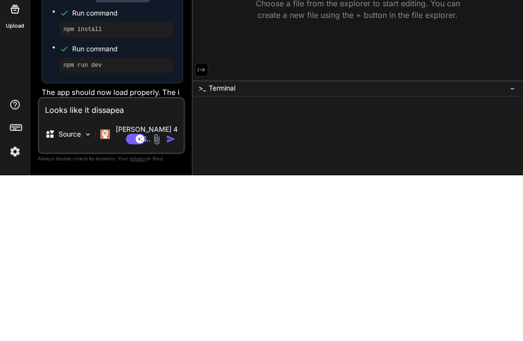
type textarea "x"
type textarea "Looks like it dissapear"
type textarea "x"
type textarea "Looks like it dissapeare"
type textarea "x"
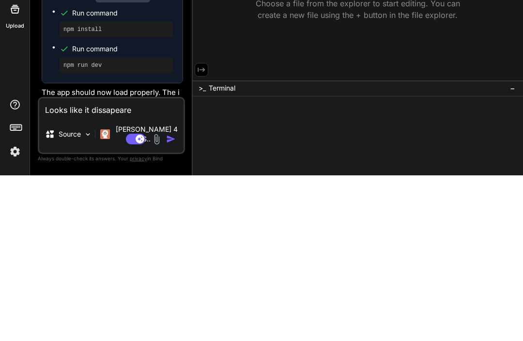
type textarea "Looks like it dissapeared"
type textarea "x"
type textarea "Looks like it dissapeared"
type textarea "x"
click at [117, 264] on textarea "Looks like it dissapeared" at bounding box center [111, 272] width 144 height 17
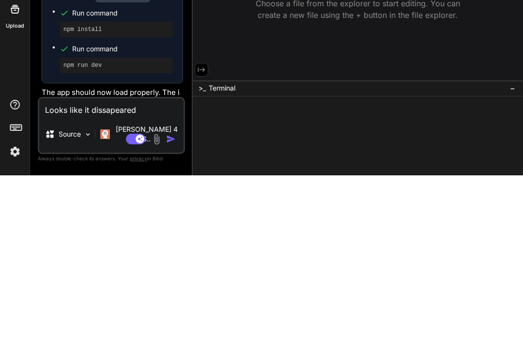
click at [113, 264] on textarea "Looks like it dissapeared" at bounding box center [111, 272] width 144 height 17
type textarea "Looks like it disappeared"
type textarea "x"
type textarea "Looks like it disappeared"
type textarea "x"
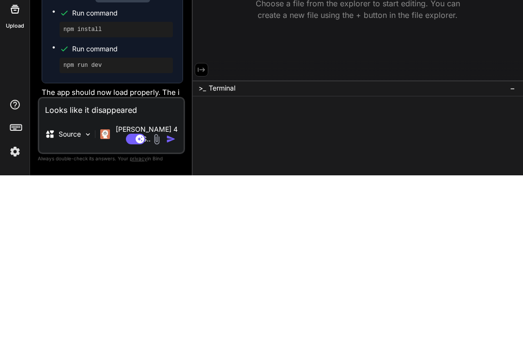
type textarea "Looks like it disappeared a"
type textarea "x"
type textarea "Looks like it disappeared as"
type textarea "x"
type textarea "Looks like it disappeared as"
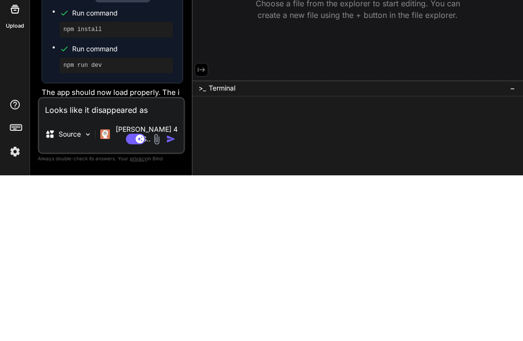
type textarea "x"
type textarea "Looks like it disappeared as a"
type textarea "x"
type textarea "Looks like it disappeared as a"
type textarea "x"
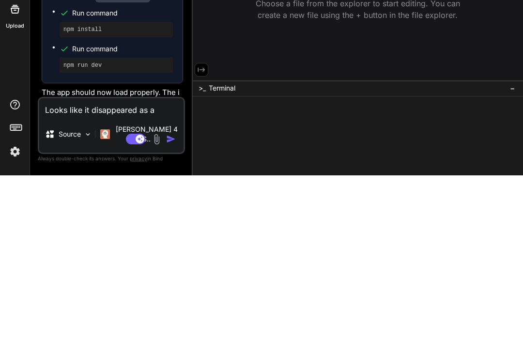
type textarea "Looks like it disappeared as a p"
type textarea "x"
type textarea "Looks like it disappeared as a pr"
type textarea "x"
type textarea "Looks like it disappeared as a pro"
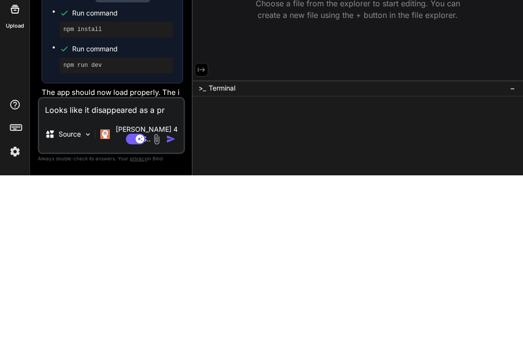
type textarea "x"
type textarea "Looks like it disappeared as a proj"
type textarea "x"
type textarea "Looks like it disappeared as a proje"
type textarea "x"
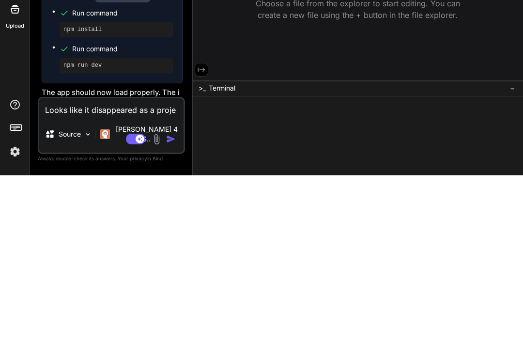
type textarea "Looks like it disappeared as a projec"
type textarea "x"
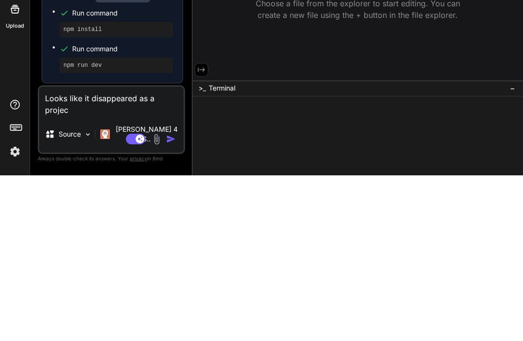
type textarea "Looks like it disappeared as a project"
type textarea "x"
type textarea "Looks like it disappeared as a project"
type textarea "x"
type textarea "Looks like it disappeared as a project."
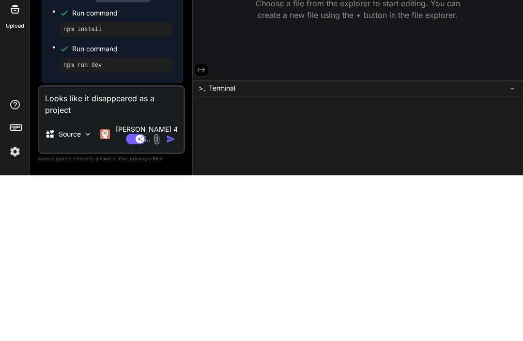
type textarea "x"
type textarea "Looks like it disappeared as a project."
type textarea "x"
type textarea "Looks like it disappeared as a project."
type textarea "x"
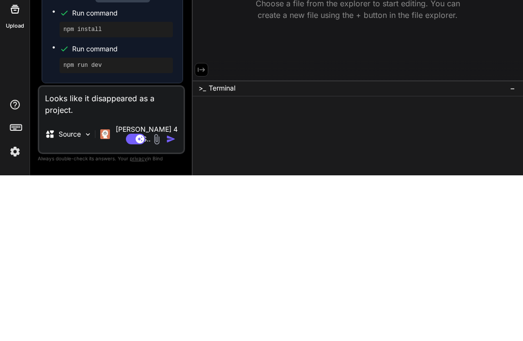
type textarea "Looks like it disappeared as a project. A"
type textarea "x"
type textarea "Looks like it disappeared as a project. An"
type textarea "x"
type textarea "Looks like it disappeared as a project. And"
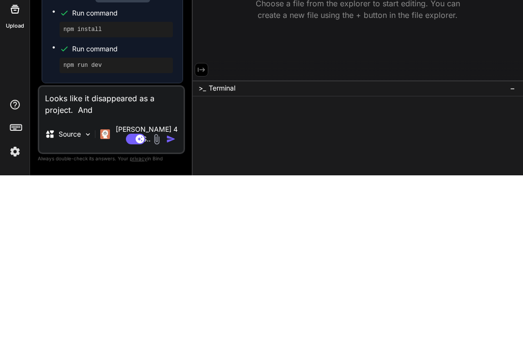
type textarea "x"
type textarea "Looks like it disappeared as a project. And"
type textarea "x"
type textarea "Looks like it disappeared as a project. And n"
type textarea "x"
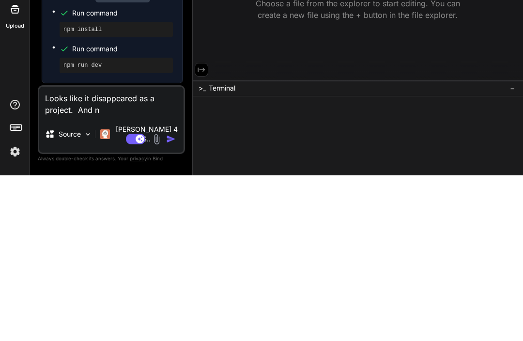
type textarea "Looks like it disappeared as a project. And ne"
type textarea "x"
type textarea "Looks like it disappeared as a project. And nev"
type textarea "x"
type textarea "Looks like it disappeared as a project. And neve"
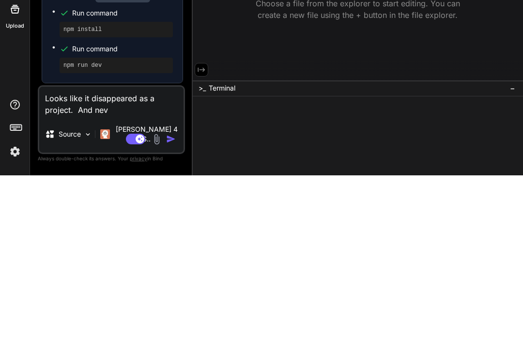
type textarea "x"
type textarea "Looks like it disappeared as a project. And never"
type textarea "x"
type textarea "Looks like it disappeared as a project. And never"
type textarea "x"
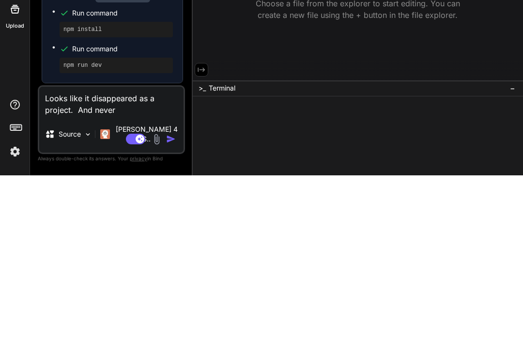
type textarea "Looks like it disappeared as a project. And never s"
type textarea "x"
type textarea "Looks like it disappeared as a project. And never sp"
type textarea "x"
type textarea "Looks like it disappeared as a project. And never spu"
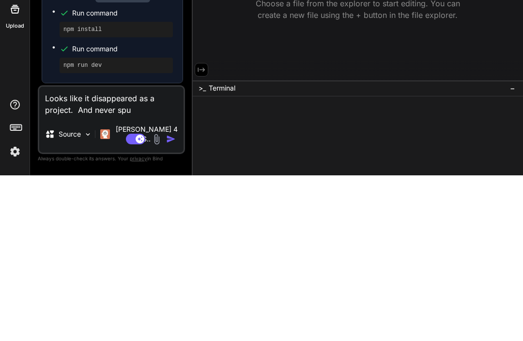
type textarea "x"
type textarea "Looks like it disappeared as a project. And never spun"
type textarea "x"
type textarea "Looks like it disappeared as a project. And never spun"
type textarea "x"
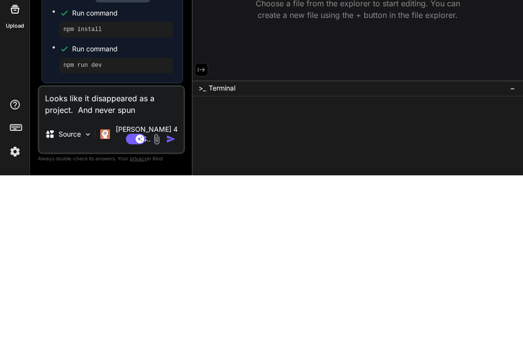
type textarea "Looks like it disappeared as a project. And never spun u"
type textarea "x"
type textarea "Looks like it disappeared as a project. And never spun up"
type textarea "x"
type textarea "Looks like it disappeared as a project. And never spun up"
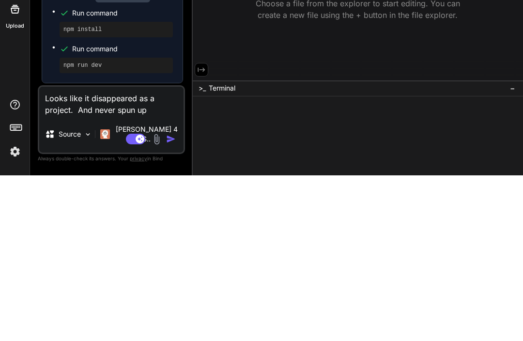
click at [174, 300] on img "button" at bounding box center [171, 305] width 10 height 10
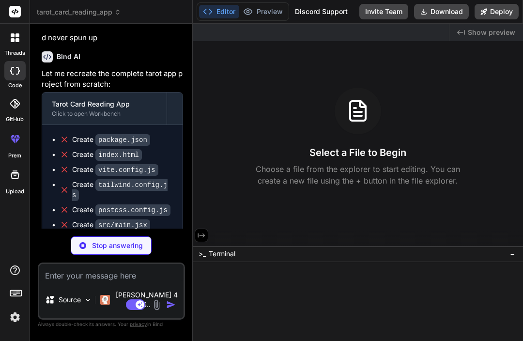
scroll to position [1551, 0]
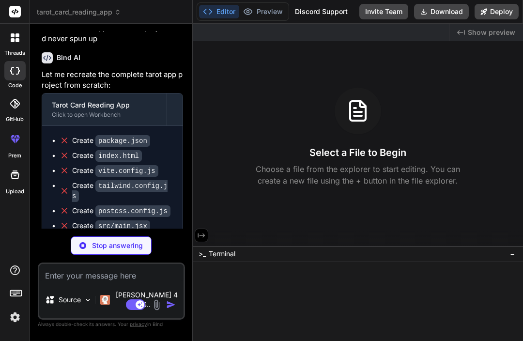
click at [117, 104] on div "Tarot Card Reading App Click to open Workbench" at bounding box center [104, 110] width 125 height 32
click at [121, 101] on div "Tarot Card Reading App" at bounding box center [104, 105] width 105 height 10
click at [493, 33] on span "Show preview" at bounding box center [491, 33] width 47 height 10
click at [461, 37] on div "Created with Pixso. Show preview" at bounding box center [487, 32] width 74 height 17
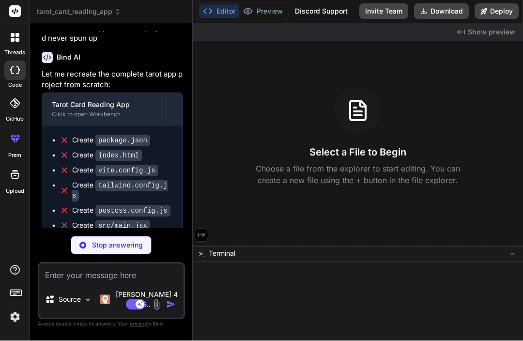
scroll to position [30, 0]
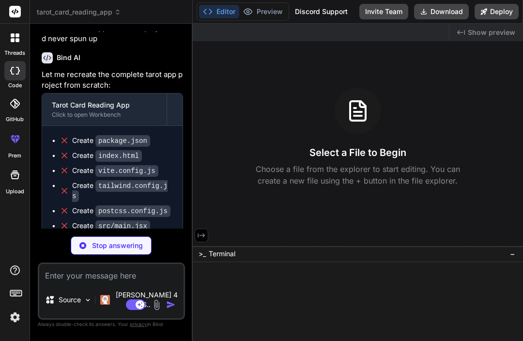
click at [301, 105] on div "Select a File to Begin Choose a file from the explorer to start editing. You ca…" at bounding box center [358, 137] width 330 height 99
click at [463, 135] on div "Select a File to Begin Choose a file from the explorer to start editing. You ca…" at bounding box center [358, 137] width 330 height 99
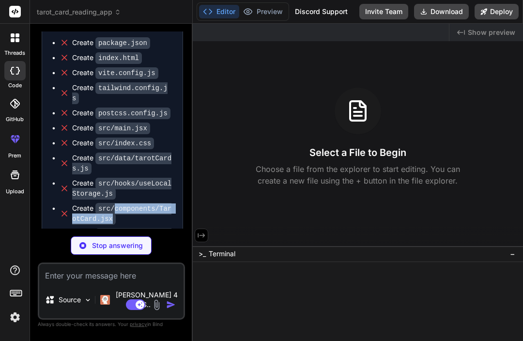
scroll to position [1648, 0]
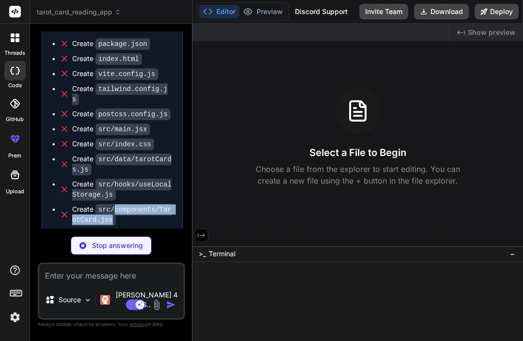
click at [147, 154] on code "src/data/tarotCards.js" at bounding box center [121, 165] width 99 height 22
click at [19, 42] on div at bounding box center [15, 38] width 20 height 20
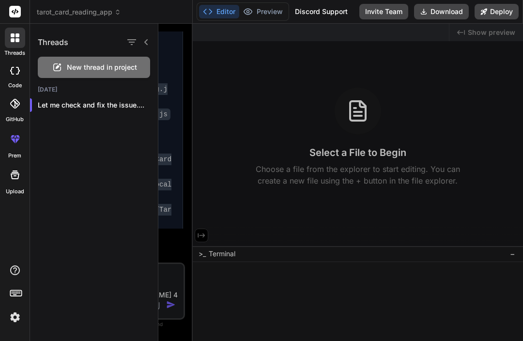
click at [15, 60] on div "code" at bounding box center [15, 73] width 30 height 32
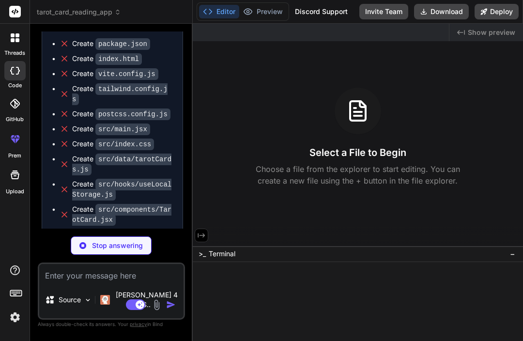
type textarea "x"
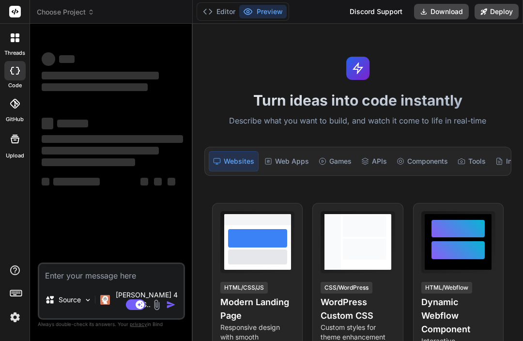
type textarea "x"
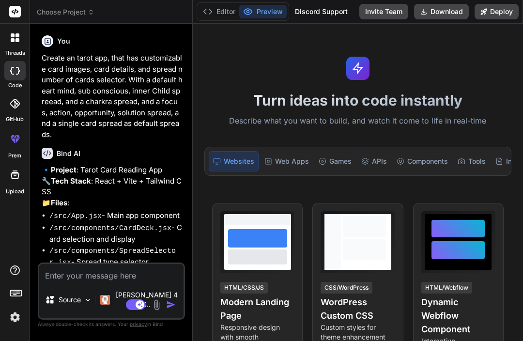
scroll to position [13, 0]
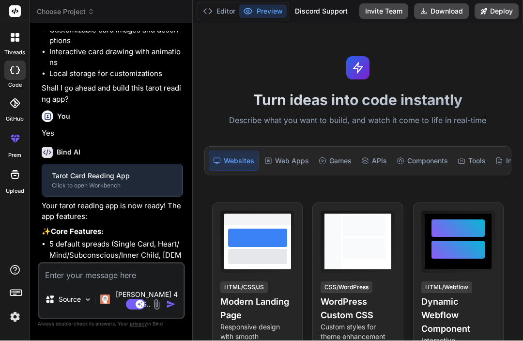
click at [95, 4] on header "Choose Project Created with Pixso." at bounding box center [111, 12] width 163 height 24
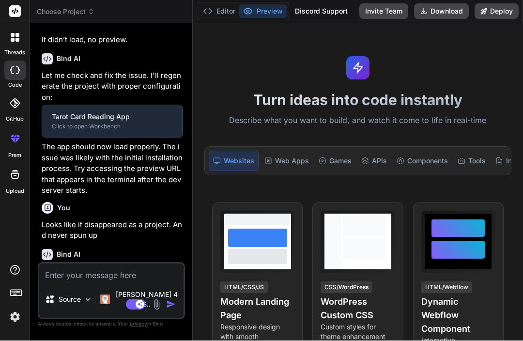
type textarea "x"
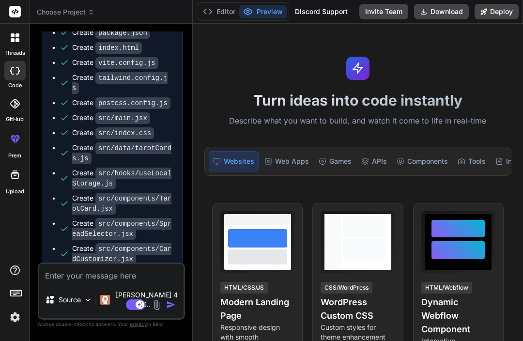
scroll to position [1659, 0]
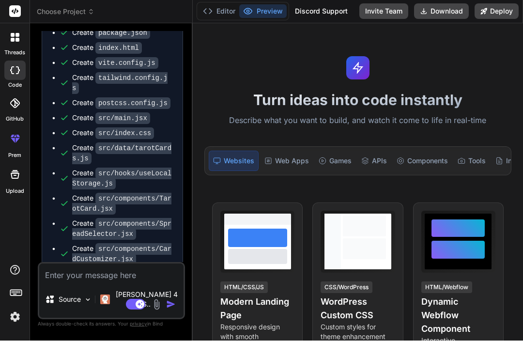
copy span "This message appears to be truncated. The response may be incomplete."
click at [164, 282] on textarea at bounding box center [111, 272] width 144 height 17
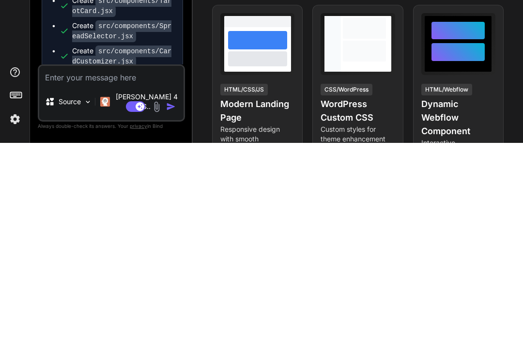
type textarea "W"
type textarea "x"
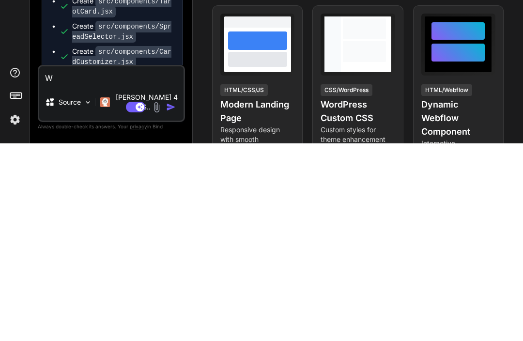
type textarea "Wh"
type textarea "x"
type textarea "Wha"
type textarea "x"
type textarea "What"
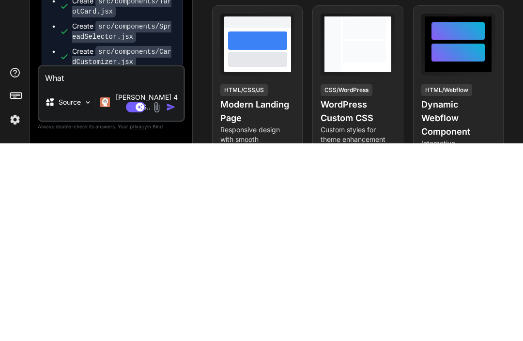
type textarea "x"
type textarea "Whats"
type textarea "x"
type textarea "Whats"
type textarea "x"
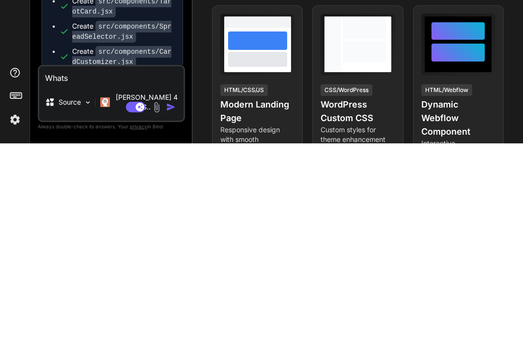
type textarea "Whats h"
type textarea "x"
type textarea "Whats ha"
type textarea "x"
type textarea "Whats hap"
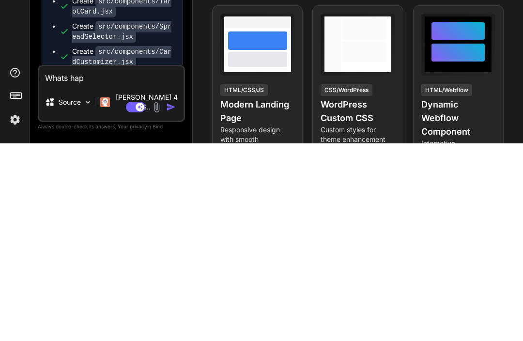
type textarea "x"
type textarea "Whats happ"
type textarea "x"
type textarea "Whats happe"
type textarea "x"
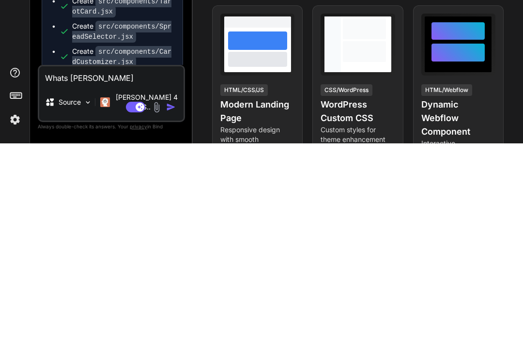
type textarea "Whats happen"
type textarea "x"
type textarea "Whats happeni"
type textarea "x"
type textarea "Whats happenin"
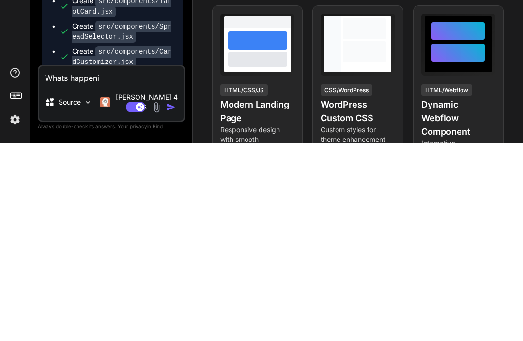
type textarea "x"
type textarea "Whats happening"
type textarea "x"
type textarea "Whats happening?"
type textarea "x"
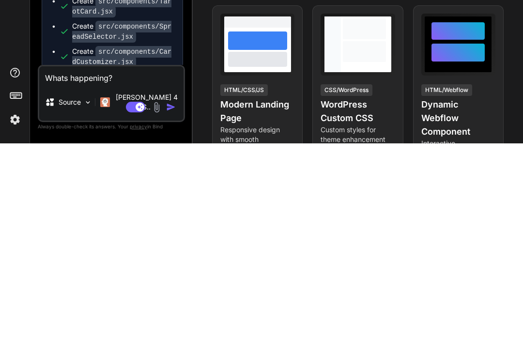
type textarea "Whats happening?,"
type textarea "x"
type textarea "Whats happening?,"
type textarea "x"
type textarea "Whats happening?,"
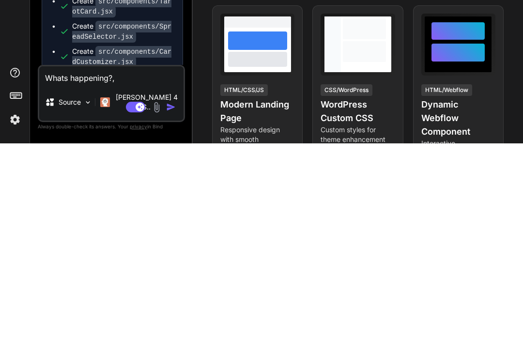
type textarea "x"
type textarea "Whats happening?, s"
type textarea "x"
type textarea "Whats happening?, st"
type textarea "x"
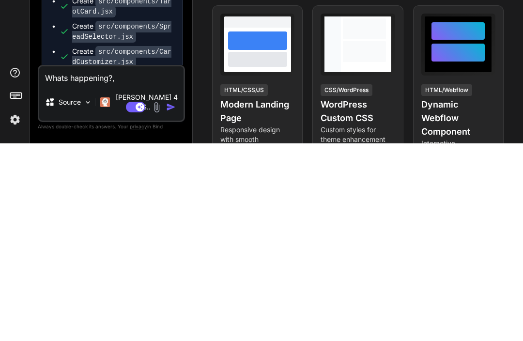
type textarea "Whats happening?, sti"
type textarea "x"
type textarea "Whats happening?, stil"
type textarea "x"
type textarea "Whats happening?, still"
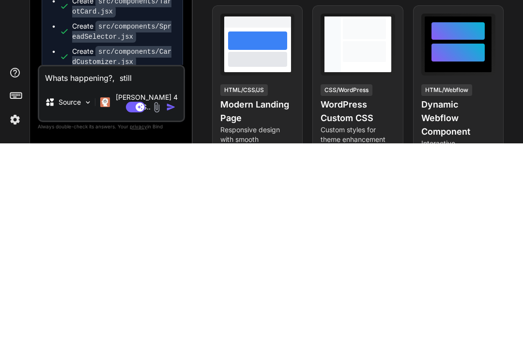
type textarea "x"
type textarea "Whats happening?, still"
type textarea "x"
type textarea "Whats happening?, still n"
type textarea "x"
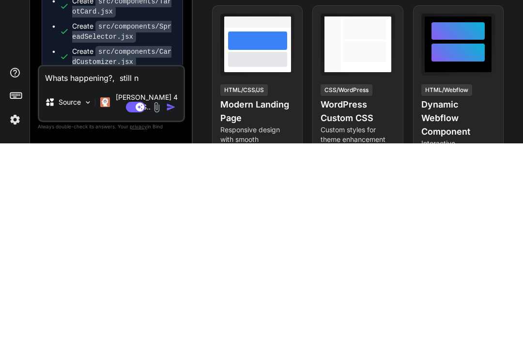
type textarea "Whats happening?, still no"
type textarea "x"
type textarea "Whats happening?, still no"
type textarea "x"
type textarea "Whats happening?, still no p"
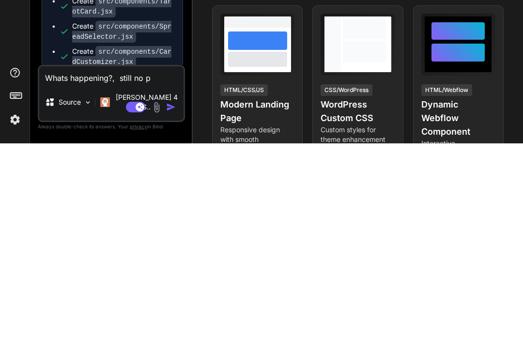
type textarea "x"
type textarea "Whats happening?, still no pr"
type textarea "x"
type textarea "Whats happening?, still no pre"
type textarea "x"
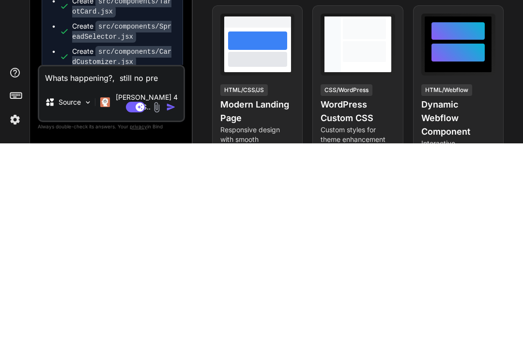
type textarea "Whats happening?, still no prev"
type textarea "x"
type textarea "Whats happening?, still no previ"
type textarea "x"
type textarea "Whats happening?, still no previe"
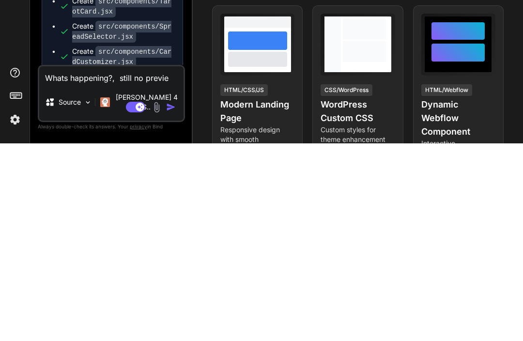
type textarea "x"
type textarea "Whats happening?, still no preview"
type textarea "x"
type textarea "Whats happening?, still no preview"
type textarea "x"
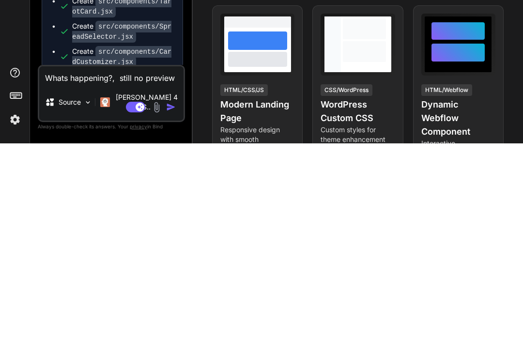
type textarea "Whats happening?, still no preview."
type textarea "x"
type textarea "Whats happening?, still no preview."
type textarea "x"
paste textarea "This message appears to be truncated. The response may be incomplete."
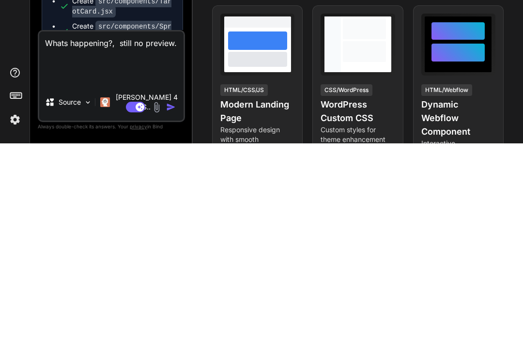
type textarea "Whats happening?, still no preview. This message appears to be truncated. The r…"
type textarea "x"
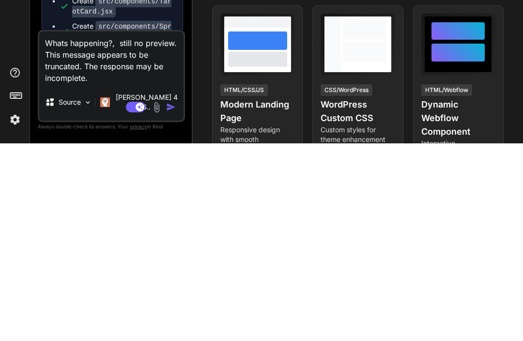
type textarea "Whats happening?, still no preview. This message appears to be truncated. The r…"
click at [171, 300] on img "button" at bounding box center [171, 305] width 10 height 10
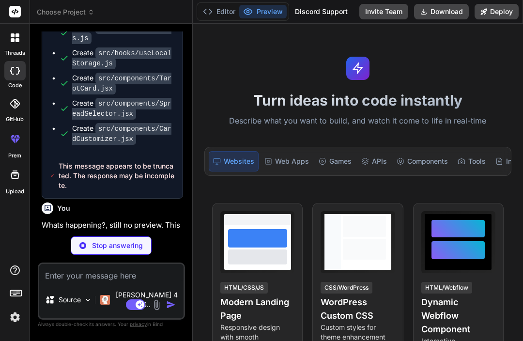
scroll to position [1771, 0]
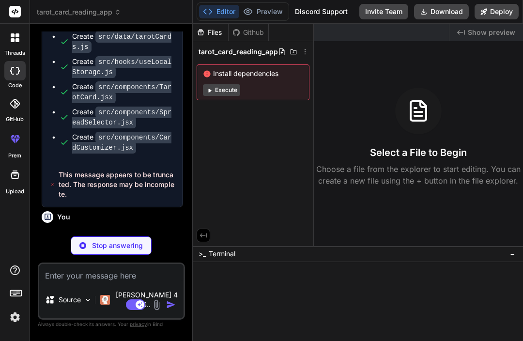
click at [218, 64] on div "Install dependencies Execute" at bounding box center [253, 82] width 113 height 36
click at [227, 65] on div "Install dependencies Execute" at bounding box center [253, 82] width 113 height 36
click at [424, 99] on icon at bounding box center [418, 110] width 23 height 23
click at [420, 146] on h3 "Select a File to Begin" at bounding box center [418, 153] width 97 height 14
click at [413, 99] on icon at bounding box center [418, 110] width 23 height 23
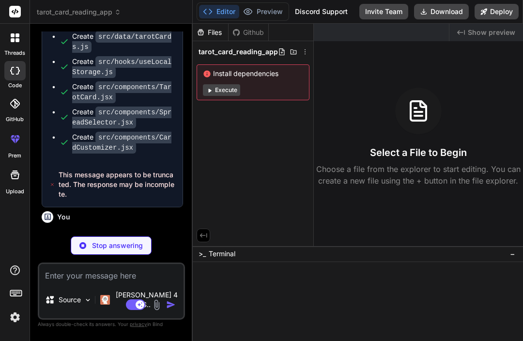
click at [22, 28] on div at bounding box center [15, 38] width 20 height 20
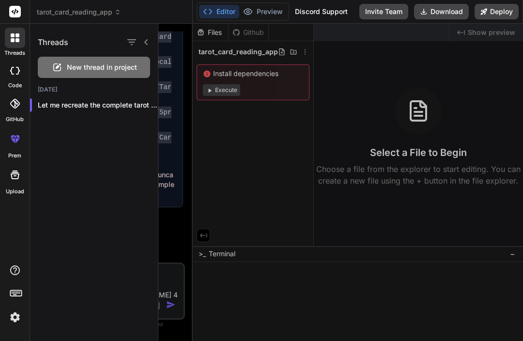
click at [123, 68] on span "New thread in project" at bounding box center [102, 68] width 70 height 10
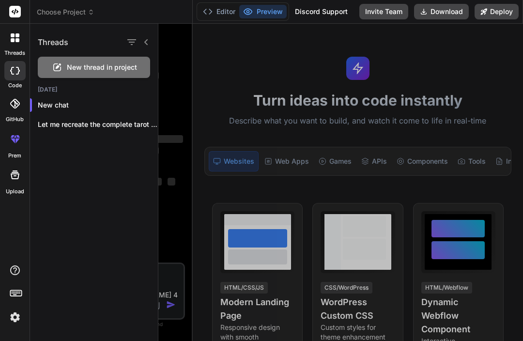
scroll to position [0, 0]
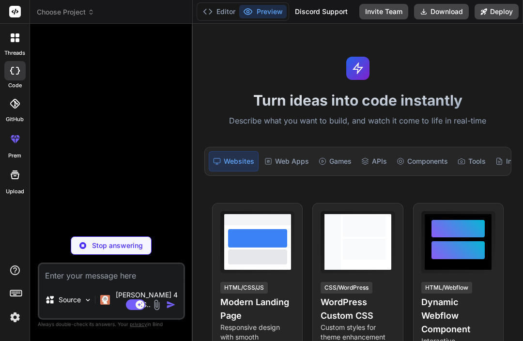
click at [294, 151] on div "Web Apps" at bounding box center [287, 161] width 52 height 20
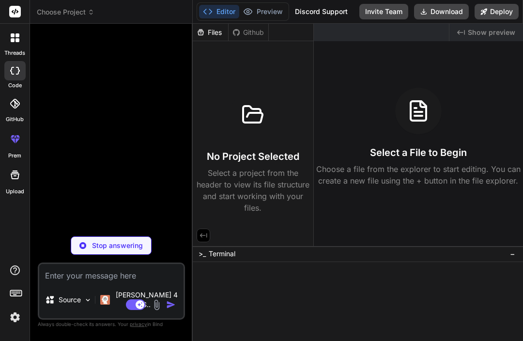
click at [212, 28] on div "Files" at bounding box center [210, 33] width 35 height 10
click at [209, 35] on div "Files" at bounding box center [210, 33] width 35 height 10
click at [212, 12] on polyline at bounding box center [210, 11] width 2 height 5
click at [268, 13] on button "Preview" at bounding box center [262, 12] width 47 height 14
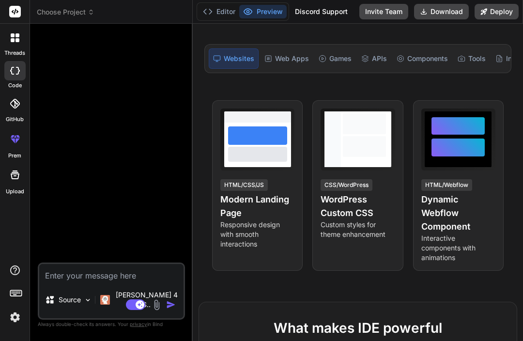
scroll to position [104, 0]
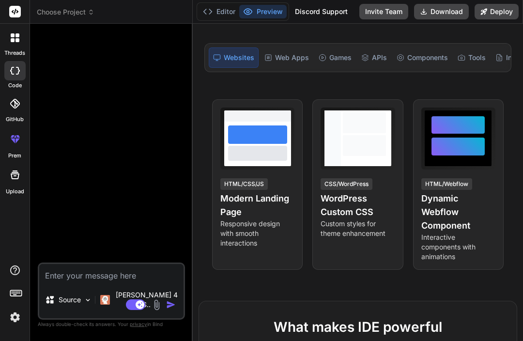
click at [478, 113] on span "View Prompt" at bounding box center [471, 113] width 42 height 10
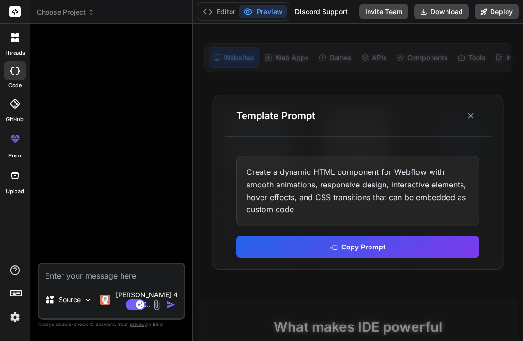
click at [474, 121] on icon at bounding box center [471, 116] width 10 height 10
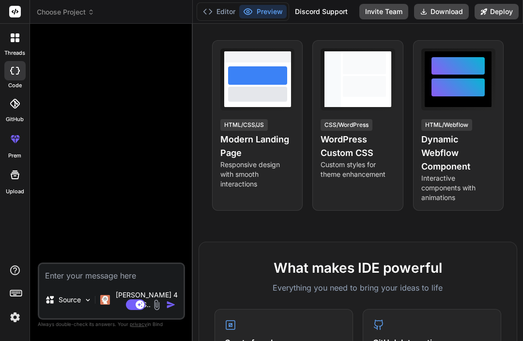
scroll to position [166, 0]
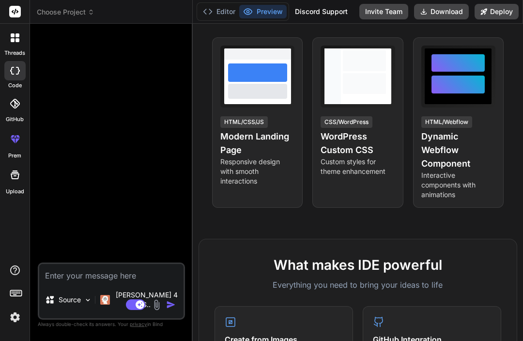
click at [265, 50] on span "View Prompt" at bounding box center [270, 51] width 42 height 10
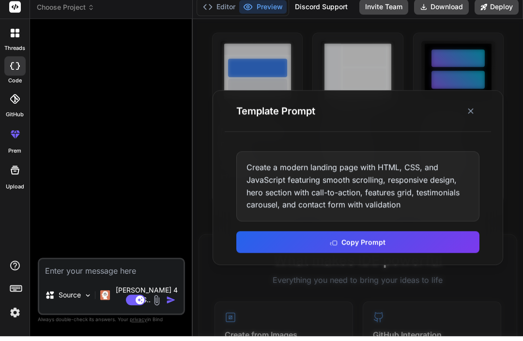
scroll to position [0, 0]
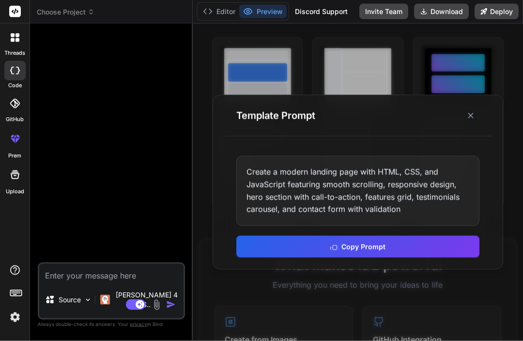
click at [470, 125] on button at bounding box center [470, 115] width 17 height 17
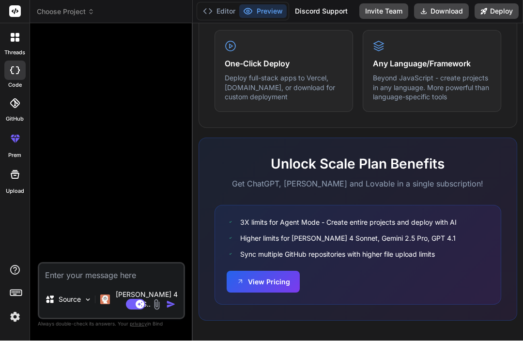
scroll to position [625, 0]
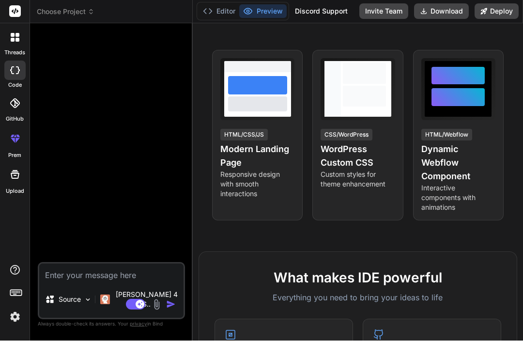
click at [21, 38] on div at bounding box center [15, 38] width 20 height 20
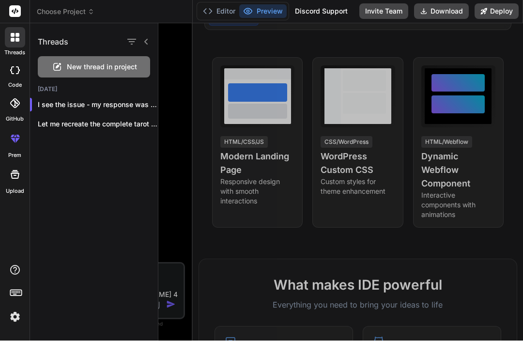
scroll to position [145, 0]
click at [107, 127] on p "Let me recreate the complete tarot app..." at bounding box center [98, 125] width 120 height 10
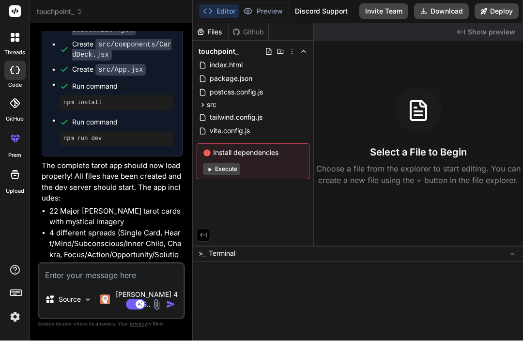
scroll to position [2119, 0]
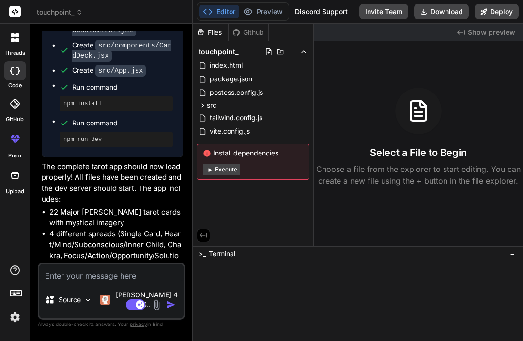
type textarea "x"
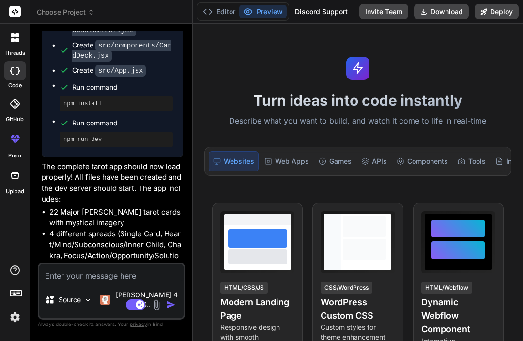
click at [270, 11] on button "Preview" at bounding box center [262, 12] width 47 height 14
click at [266, 14] on button "Preview" at bounding box center [262, 12] width 47 height 14
click at [266, 15] on button "Preview" at bounding box center [262, 12] width 47 height 14
click at [85, 16] on span "Choose Project" at bounding box center [66, 12] width 58 height 10
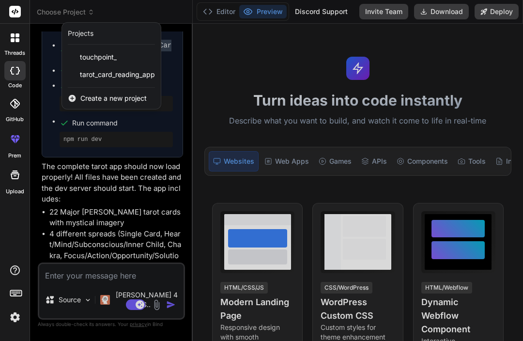
click at [108, 60] on span "touchpoint_" at bounding box center [98, 57] width 37 height 10
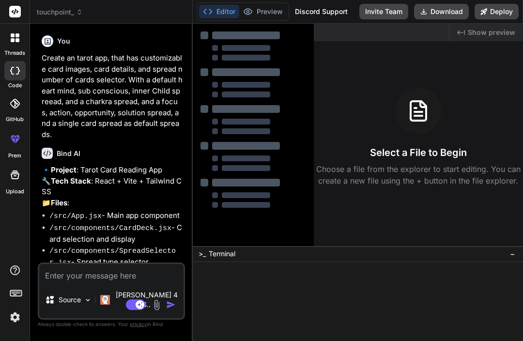
click at [87, 12] on div "touchpoint_" at bounding box center [111, 12] width 149 height 10
click at [83, 15] on icon at bounding box center [79, 12] width 7 height 7
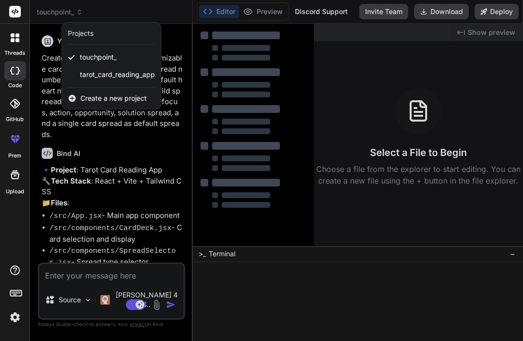
click at [131, 79] on span "tarot_card_reading_app" at bounding box center [117, 75] width 75 height 10
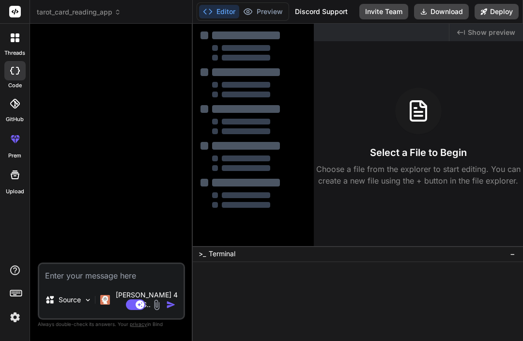
click at [129, 14] on div "tarot_card_reading_app" at bounding box center [111, 12] width 149 height 10
click at [114, 16] on span "tarot_card_reading_app" at bounding box center [79, 12] width 84 height 10
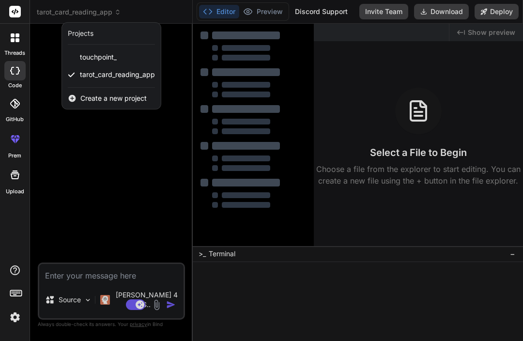
click at [115, 60] on span "touchpoint_" at bounding box center [98, 57] width 37 height 10
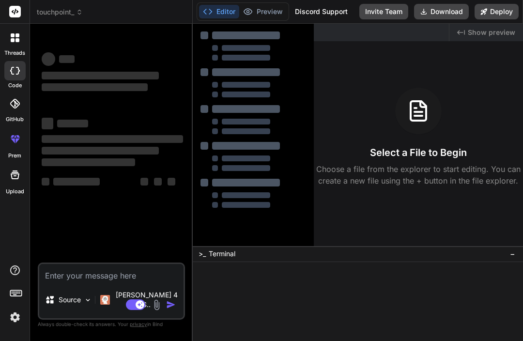
type textarea "x"
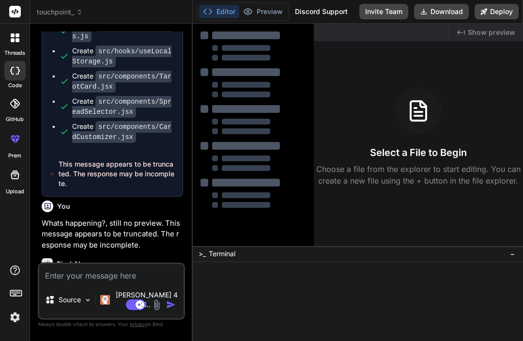
scroll to position [1783, 0]
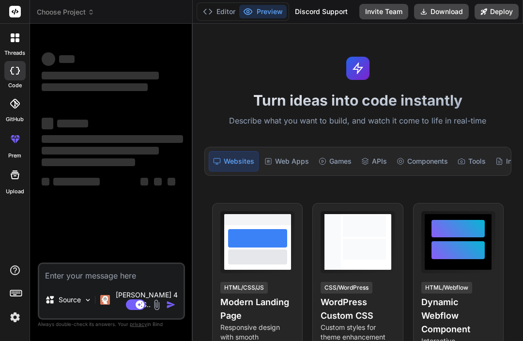
type textarea "x"
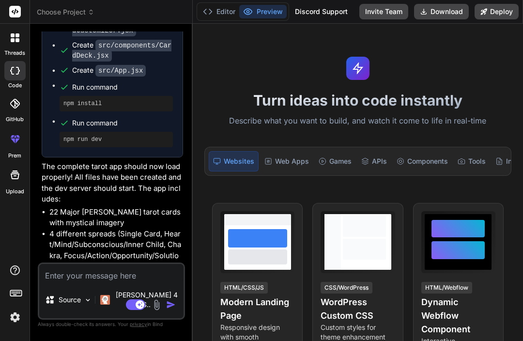
scroll to position [32, 0]
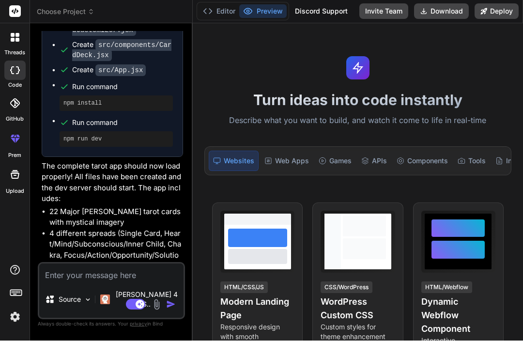
click at [155, 282] on textarea at bounding box center [111, 272] width 144 height 17
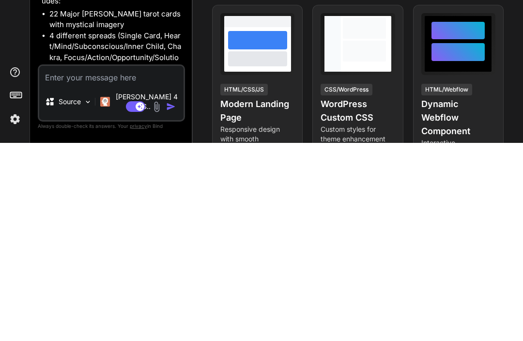
type textarea "N"
type textarea "x"
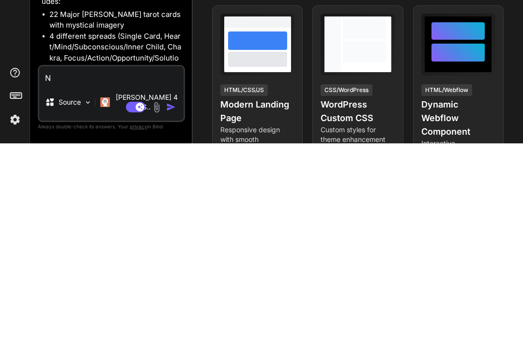
type textarea "No"
type textarea "x"
type textarea "Not"
type textarea "x"
type textarea "Noth"
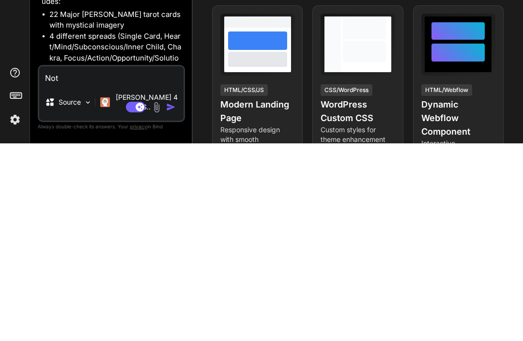
type textarea "x"
type textarea "Nothi"
type textarea "x"
type textarea "Nothin"
type textarea "x"
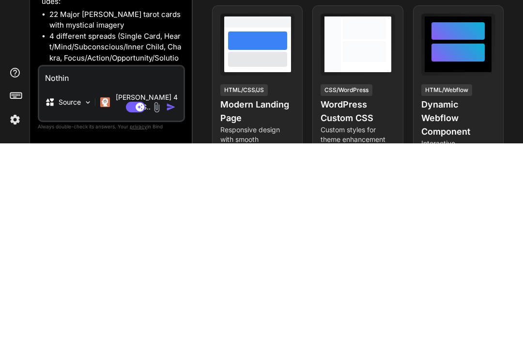
type textarea "Nothing"
type textarea "x"
type textarea "Nothing,"
type textarea "x"
type textarea "Nothing,"
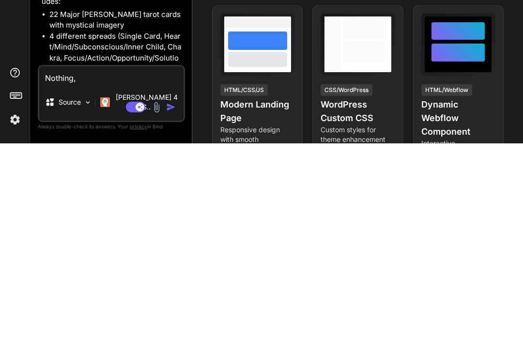
type textarea "x"
type textarea "Nothing, n"
type textarea "x"
type textarea "Nothing, no"
type textarea "x"
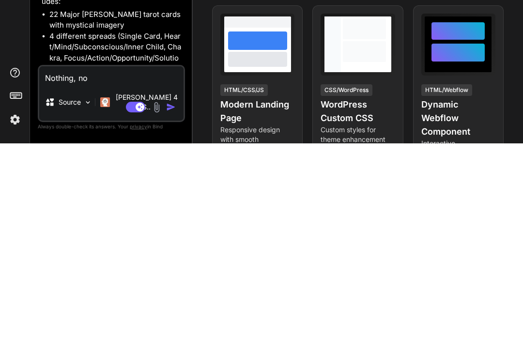
type textarea "Nothing, not"
type textarea "x"
type textarea "Nothing, not"
type textarea "x"
type textarea "Nothing, not a"
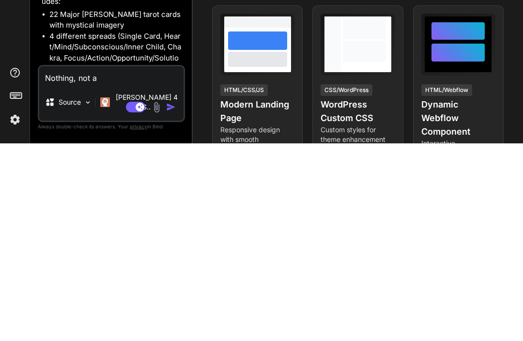
type textarea "x"
type textarea "Nothing, not a"
type textarea "x"
type textarea "Nothing, not a g"
type textarea "x"
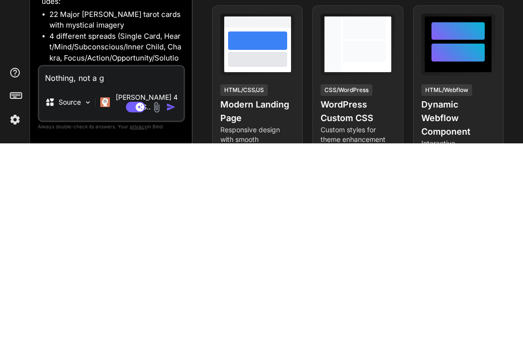
type textarea "Nothing, not a go"
type textarea "x"
type textarea "Nothing, not a goo"
type textarea "x"
type textarea "Nothing, not a good"
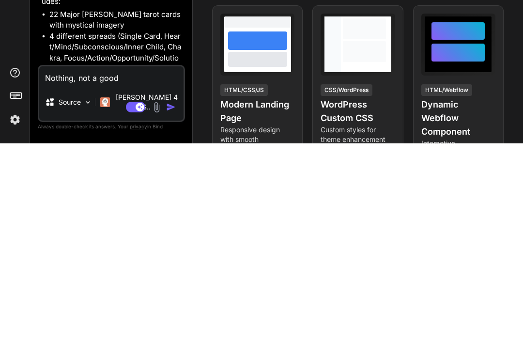
type textarea "x"
type textarea "Nothing, not a good"
type textarea "x"
type textarea "Nothing, not a good f"
type textarea "x"
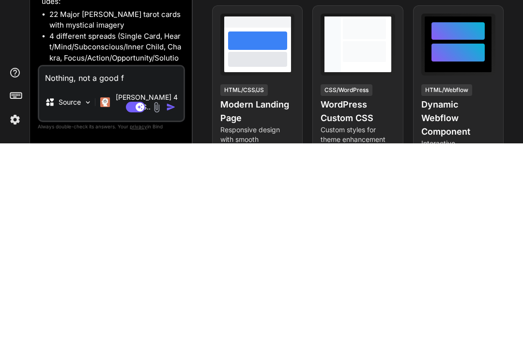
type textarea "Nothing, not a good fi"
type textarea "x"
type textarea "Nothing, not a good fir"
type textarea "x"
type textarea "Nothing, not a good firs"
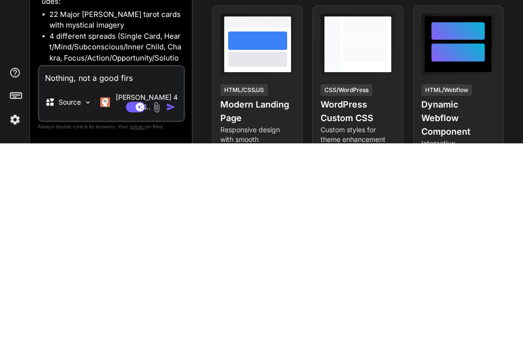
type textarea "x"
type textarea "Nothing, not a good first"
type textarea "x"
type textarea "Nothing, not a good first"
type textarea "x"
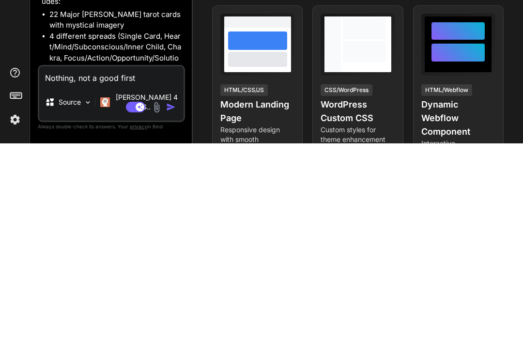
type textarea "Nothing, not a good first e"
type textarea "x"
type textarea "Nothing, not a good first ex"
type textarea "x"
type textarea "Nothing, not a good first exp"
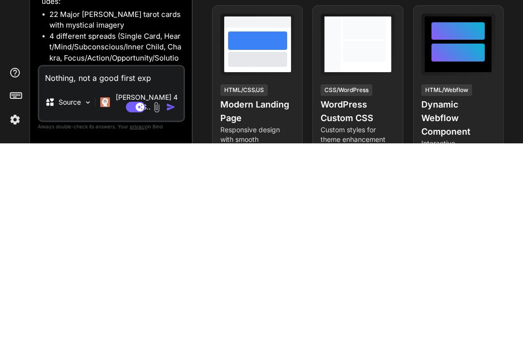
type textarea "x"
type textarea "Nothing, not a good first expe"
type textarea "x"
type textarea "Nothing, not a good first exper"
type textarea "x"
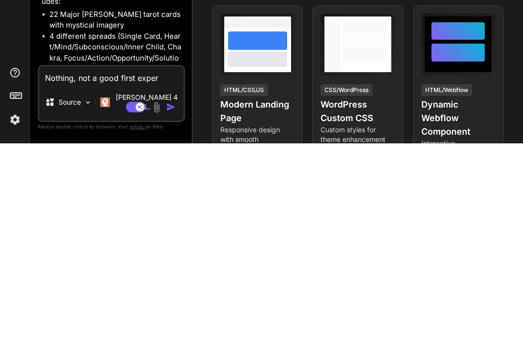
type textarea "Nothing, not a good first experi"
type textarea "x"
type textarea "Nothing, not a good first experin"
type textarea "x"
type textarea "Nothing, not a good first experinc"
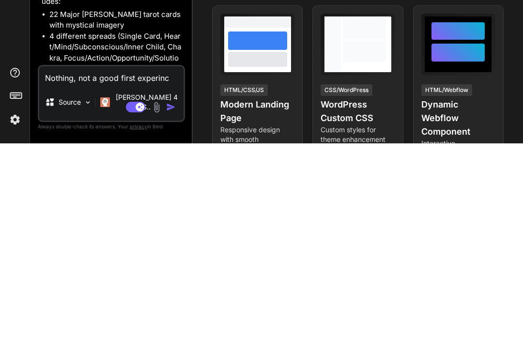
type textarea "x"
type textarea "Nothing, not a good first experince"
type textarea "x"
type textarea "Nothing, not a good first experince"
type textarea "x"
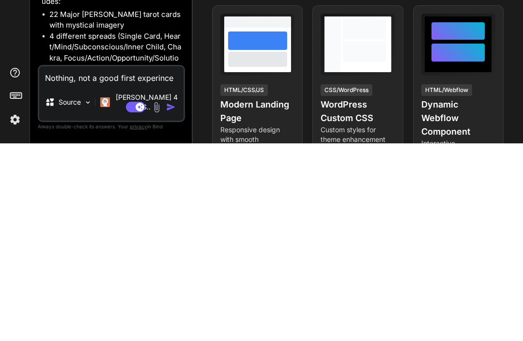
click at [154, 264] on textarea "Nothing, not a good first experince" at bounding box center [111, 272] width 144 height 17
type textarea "Nothing, not a good first experience"
type textarea "x"
type textarea "Nothing, not a good first experience"
type textarea "x"
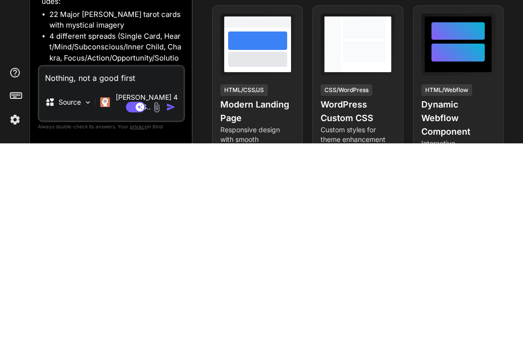
type textarea "Nothing, not a good first experience."
type textarea "x"
type textarea "Nothing, not a good first experience."
type textarea "x"
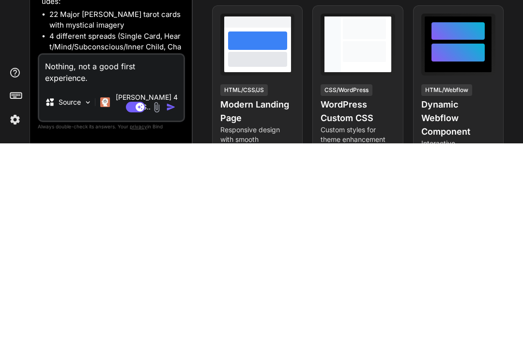
type textarea "Nothing, not a good first experience."
click at [173, 300] on img "button" at bounding box center [171, 305] width 10 height 10
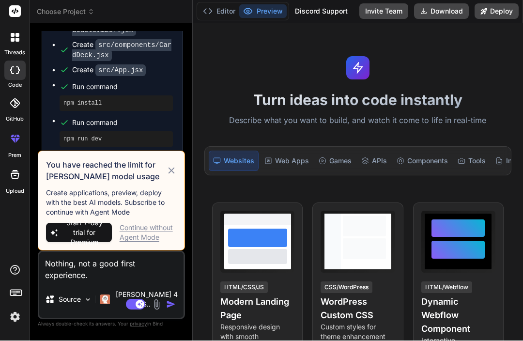
click at [173, 177] on icon at bounding box center [171, 171] width 11 height 12
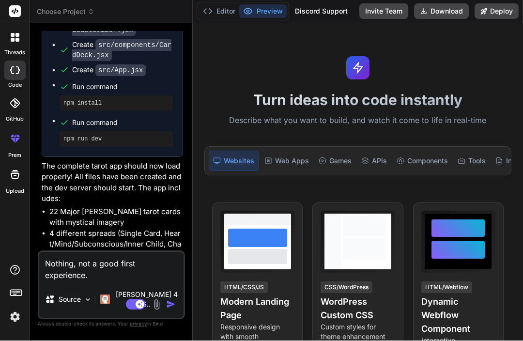
click at [172, 304] on img "button" at bounding box center [171, 305] width 10 height 10
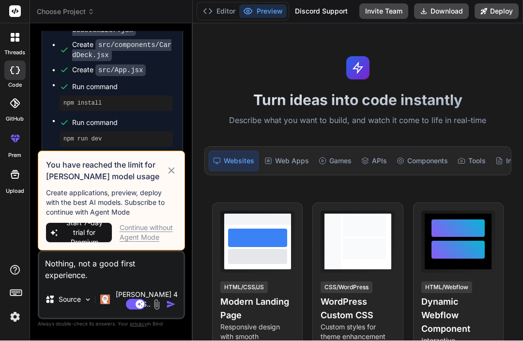
click at [170, 177] on icon at bounding box center [171, 171] width 11 height 12
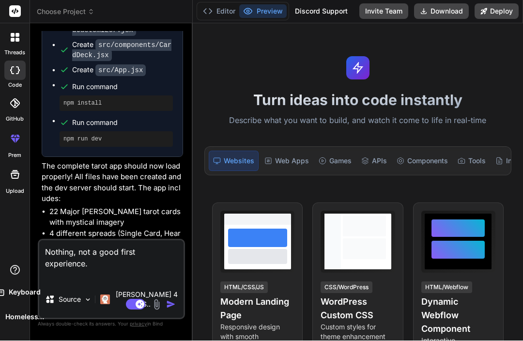
type textarea "x"
